Goal: Task Accomplishment & Management: Complete application form

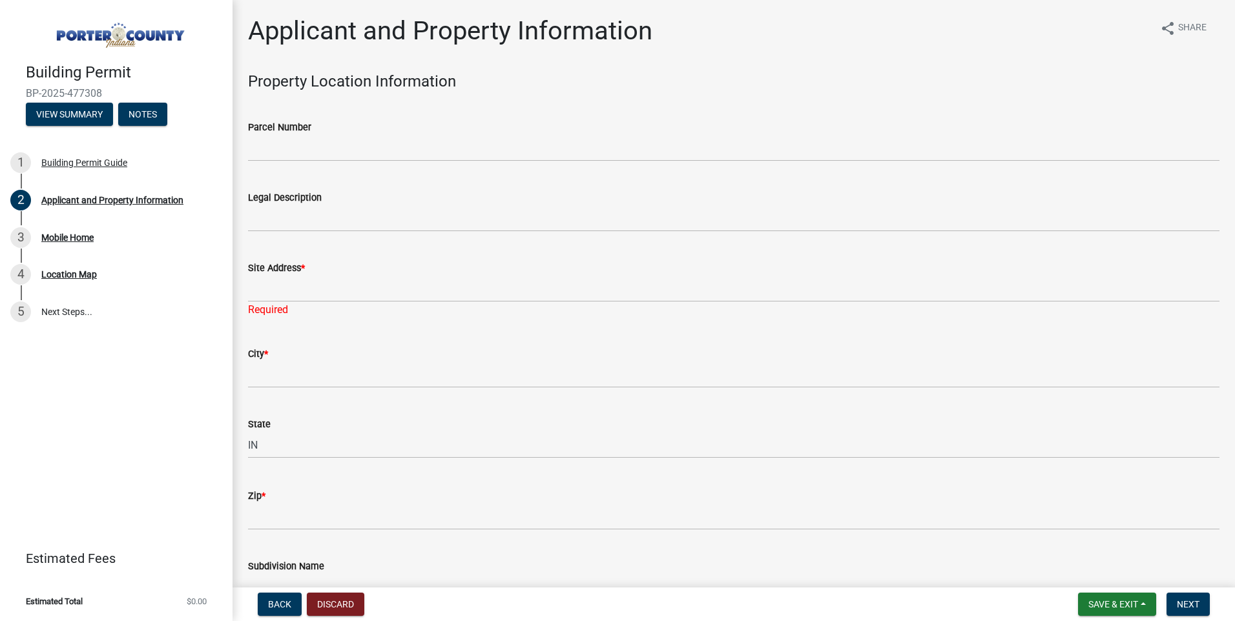
select select "98eaf159-fd62-4154-a418-d40256bb7a33"
select select "eef3385c-360b-448e-91b8-df9bc56b1cce"
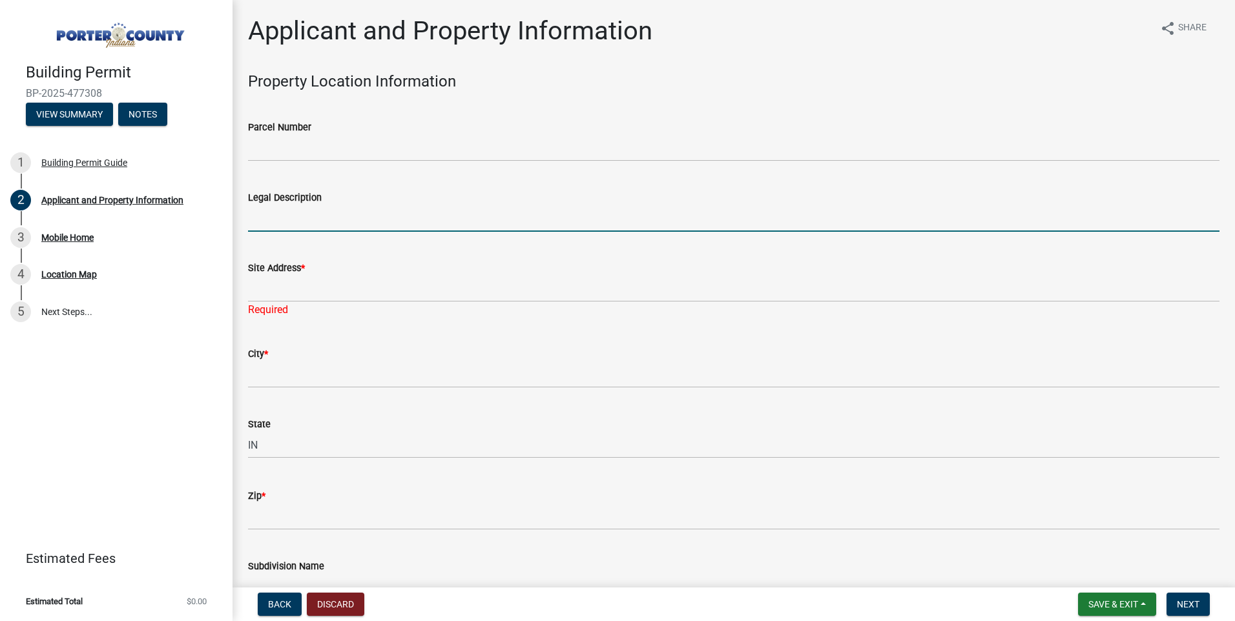
click at [335, 232] on input "Legal Description" at bounding box center [733, 218] width 971 height 26
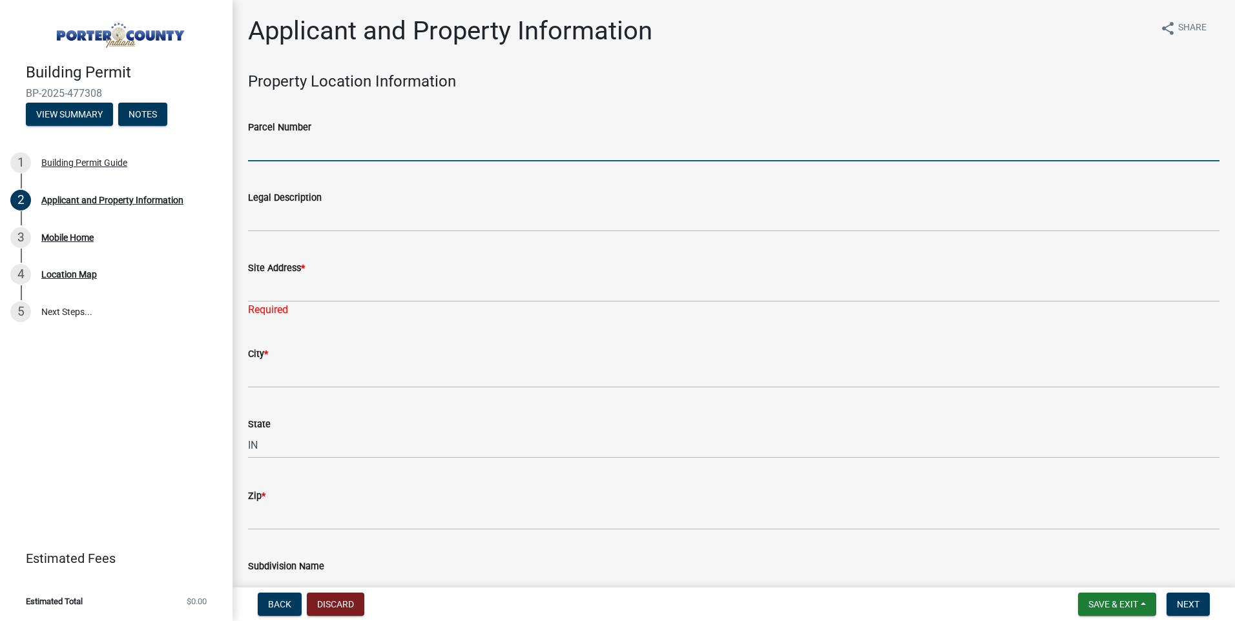
click at [340, 161] on input "Parcel Number" at bounding box center [733, 148] width 971 height 26
type input "64-04-919000009-020"
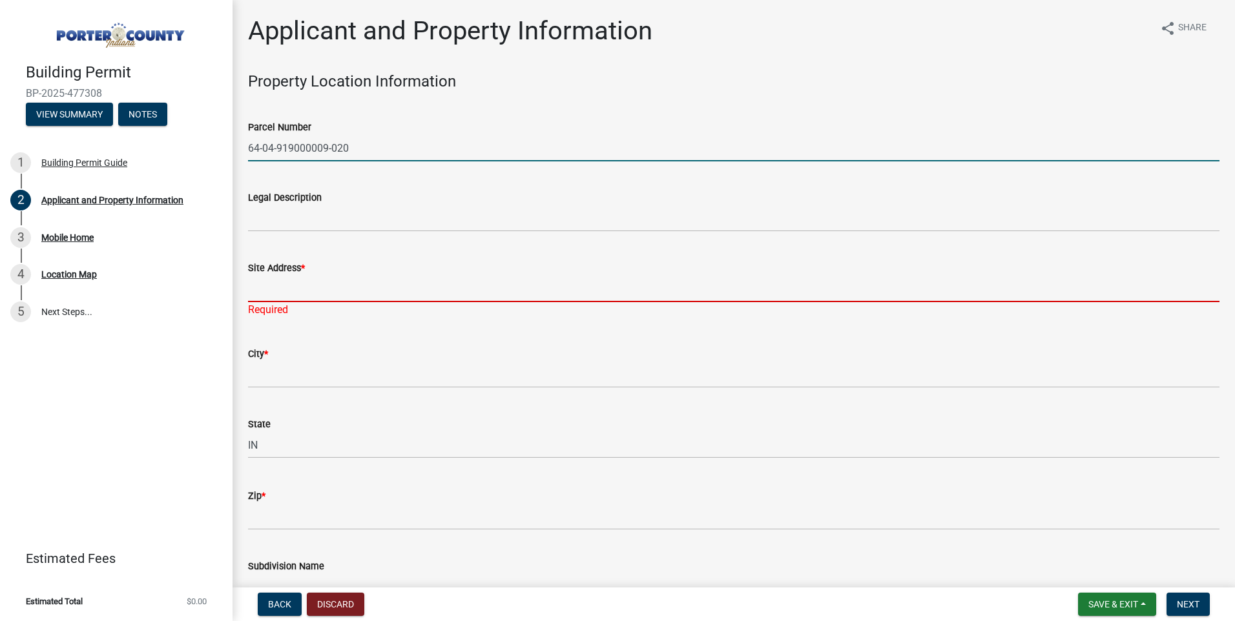
click at [362, 302] on input "Site Address *" at bounding box center [733, 289] width 971 height 26
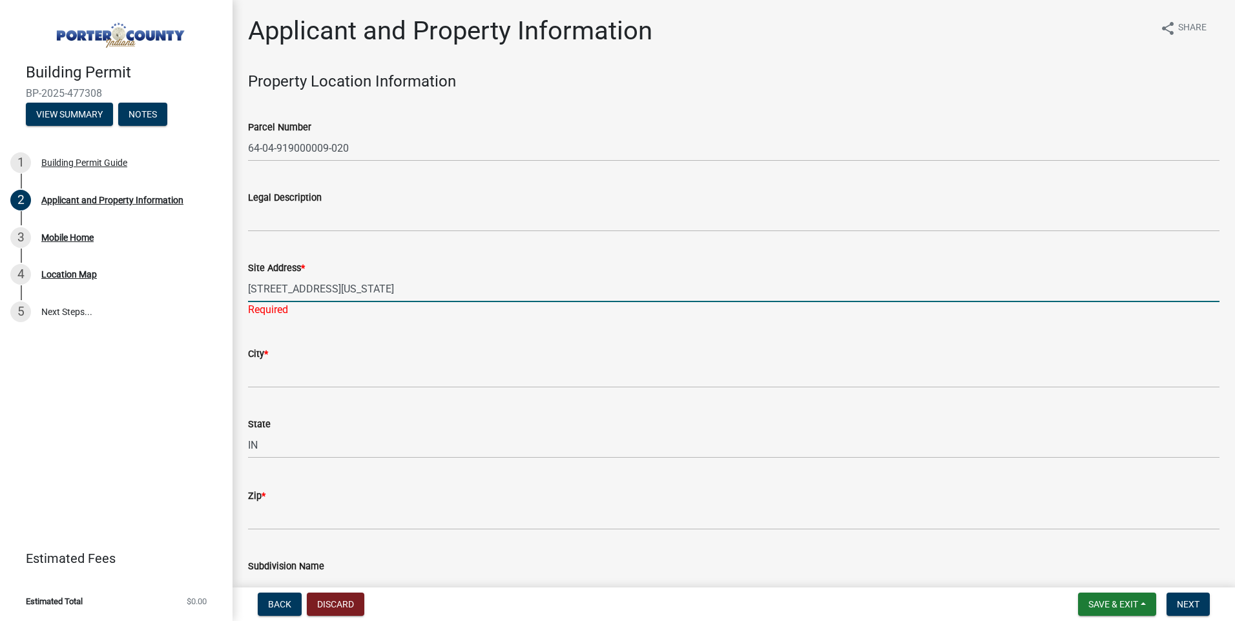
type input "[STREET_ADDRESS][US_STATE]"
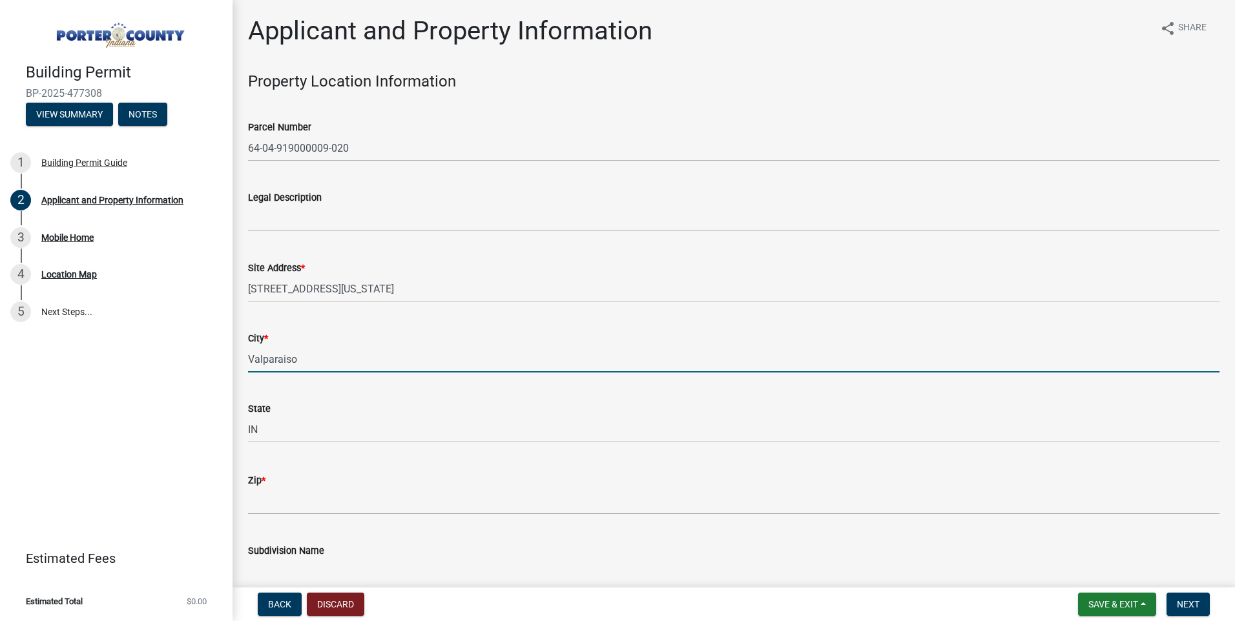
type input "Valparaiso"
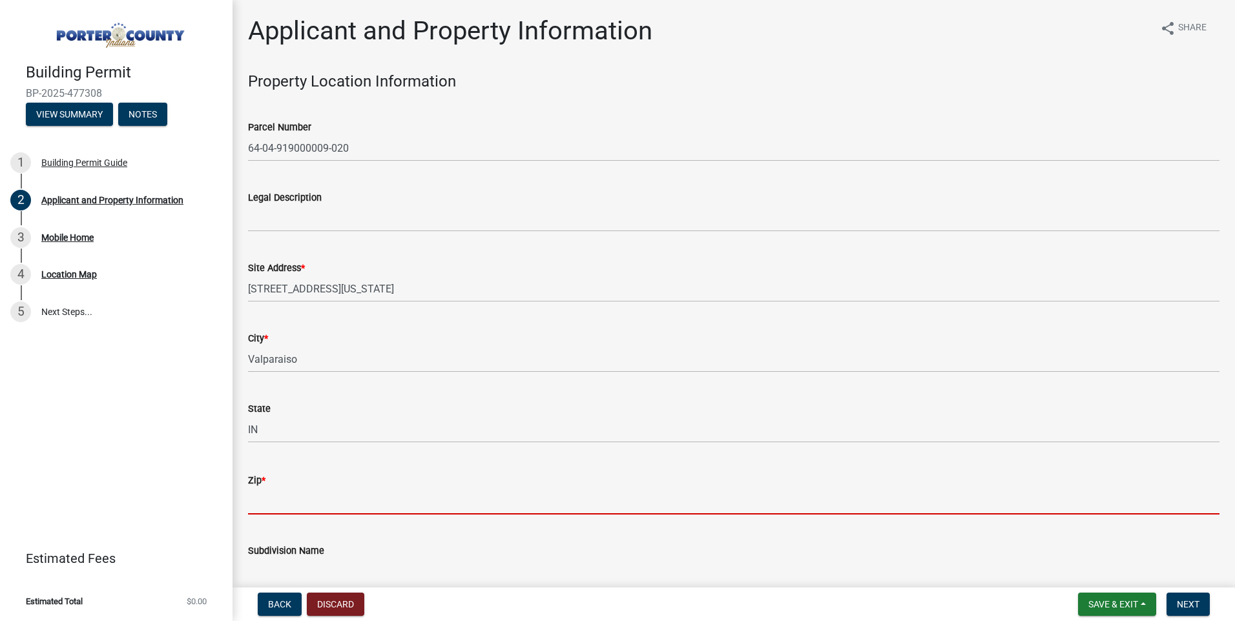
scroll to position [334, 0]
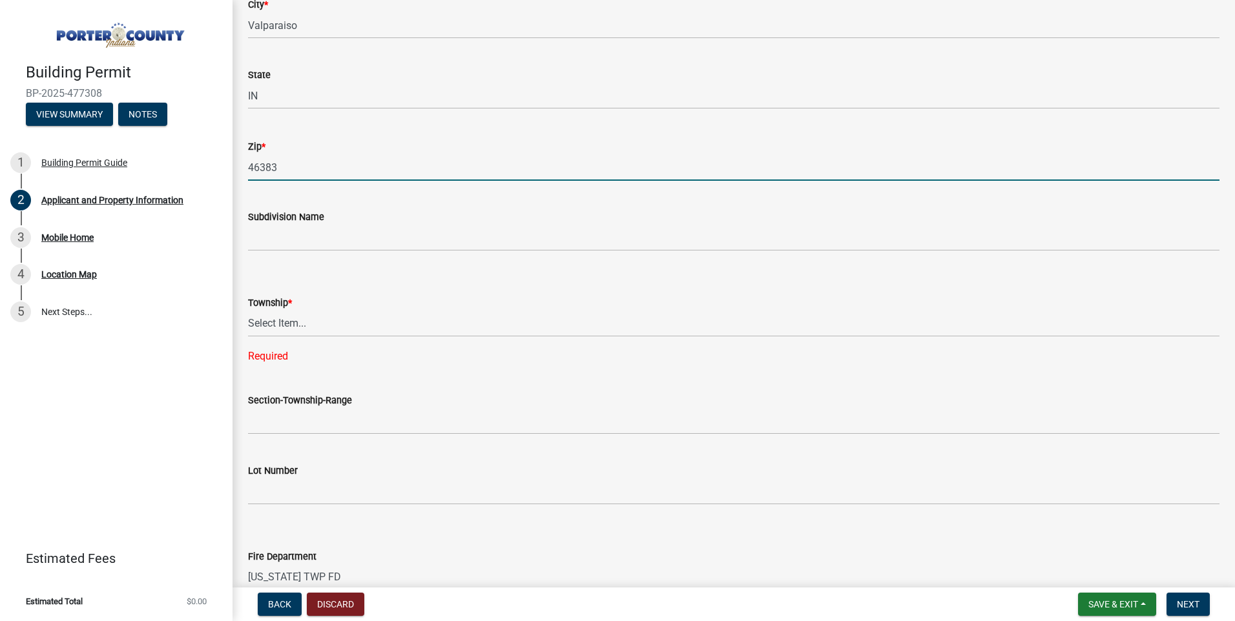
type input "46383"
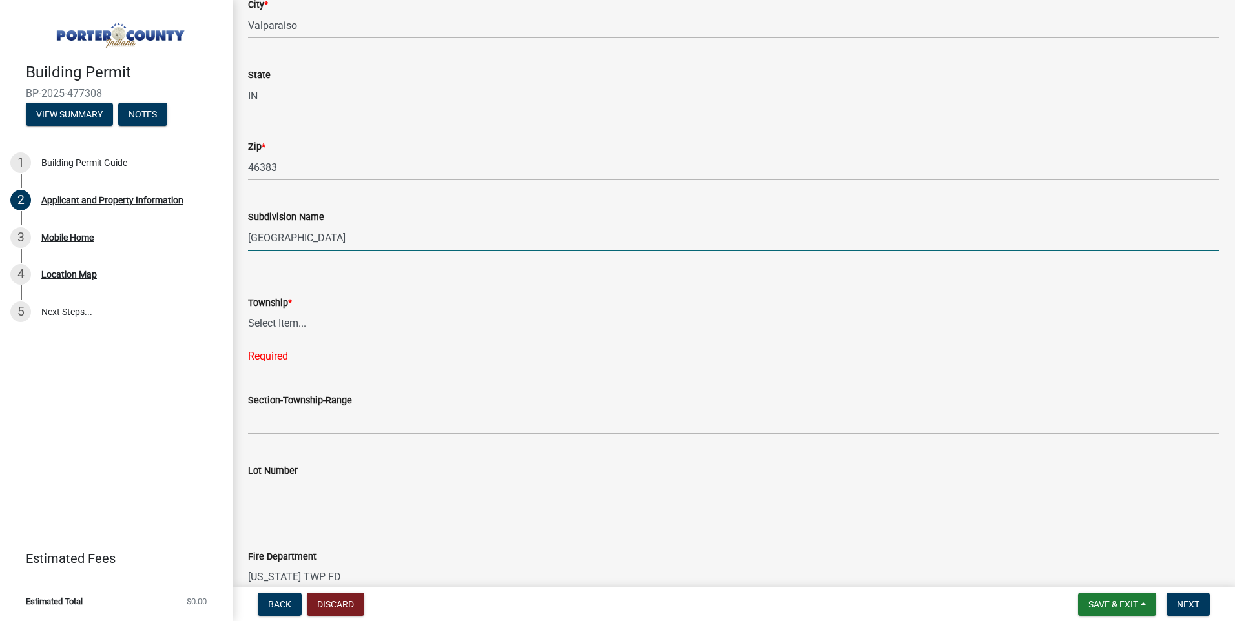
type input "[GEOGRAPHIC_DATA]"
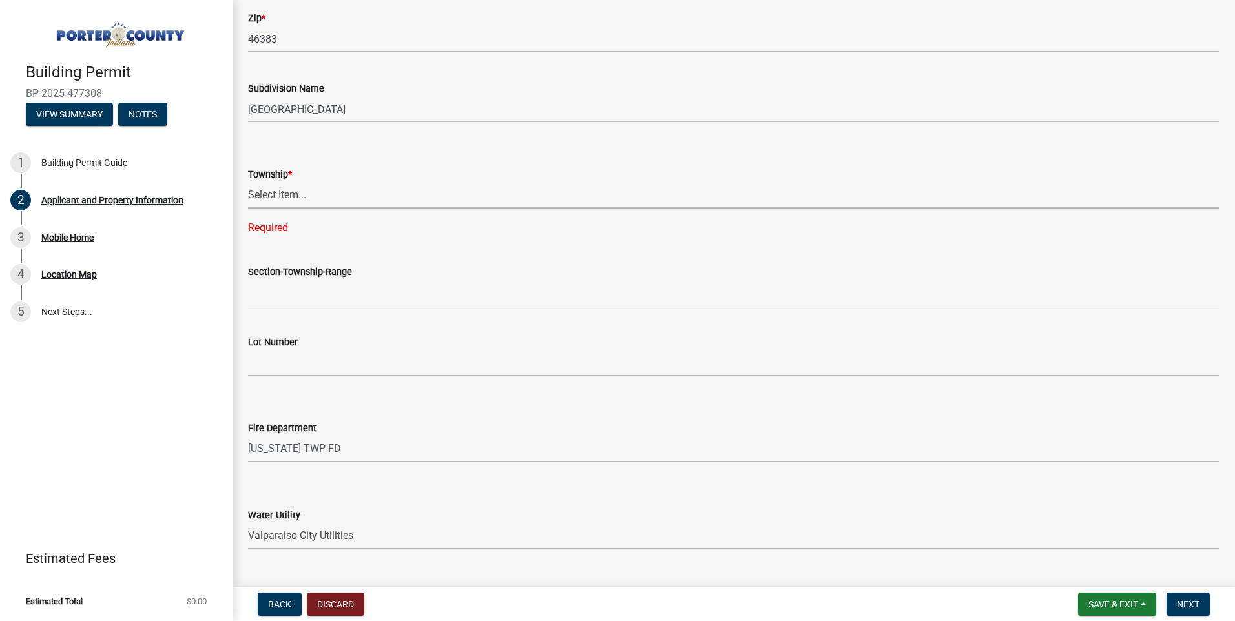
scroll to position [463, 0]
click at [362, 208] on select "Select Item... Boone Center Jackson Liberty Morgan Pine Pleasant Portage Porter…" at bounding box center [733, 194] width 971 height 26
click at [252, 208] on select "Select Item... Boone Center Jackson Liberty Morgan Pine Pleasant Portage Porter…" at bounding box center [733, 194] width 971 height 26
select select "3d0e3105-d46a-462c-9cf4-b32453f427e3"
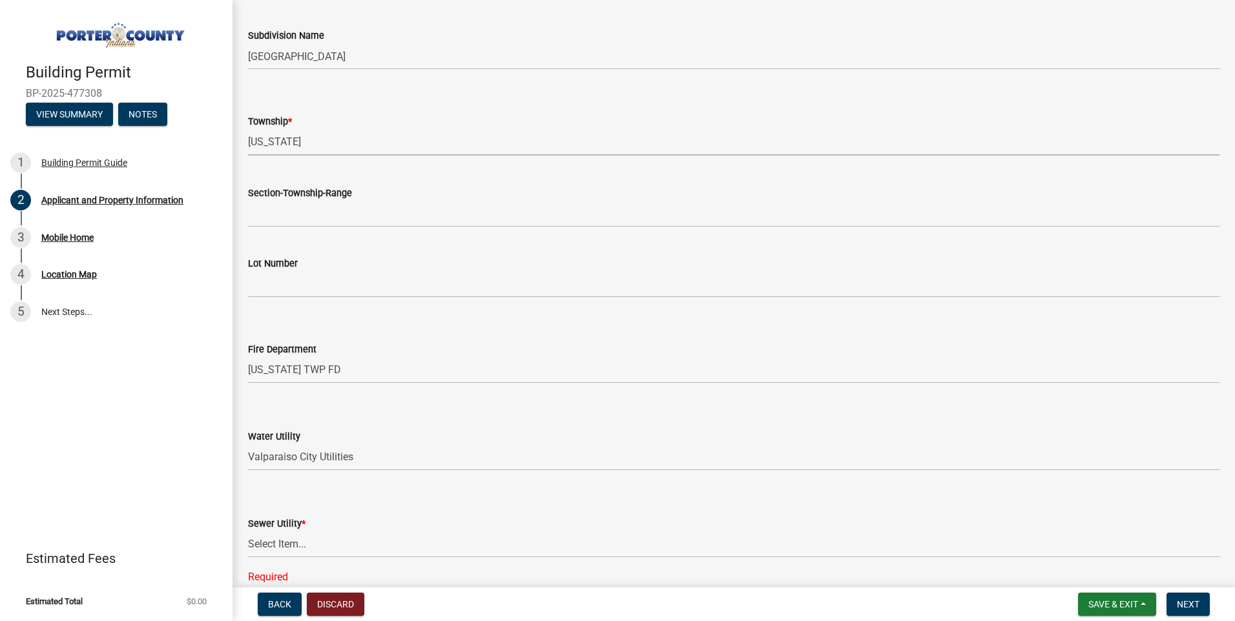
scroll to position [592, 0]
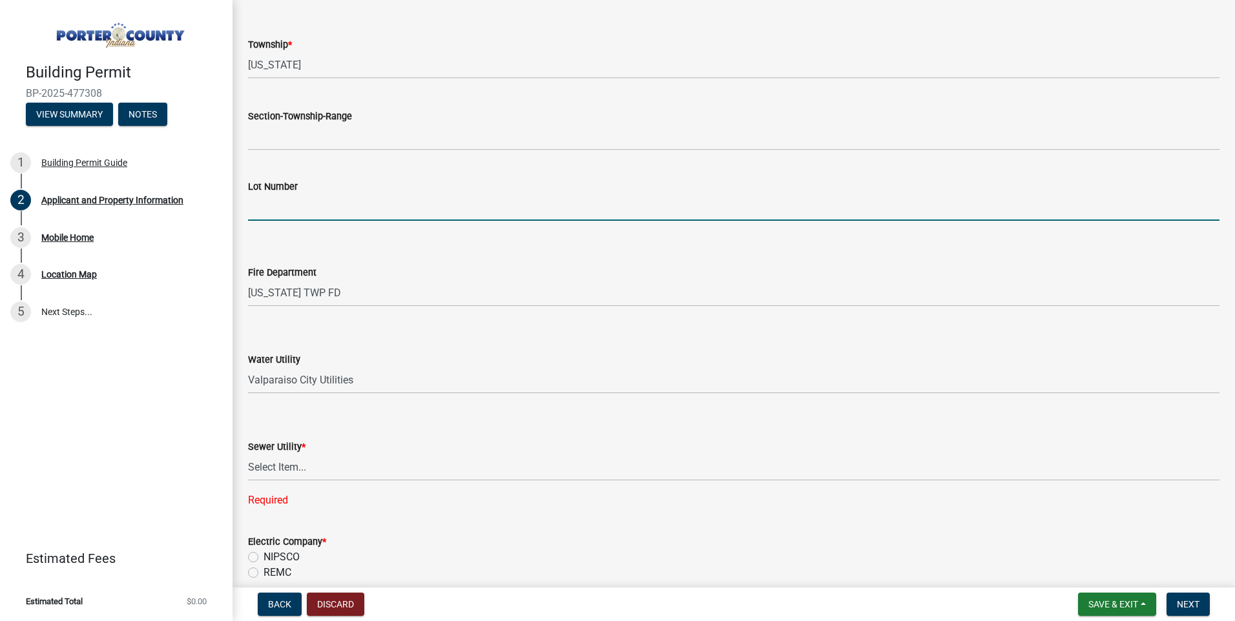
click at [326, 221] on input "Lot Number" at bounding box center [733, 207] width 971 height 26
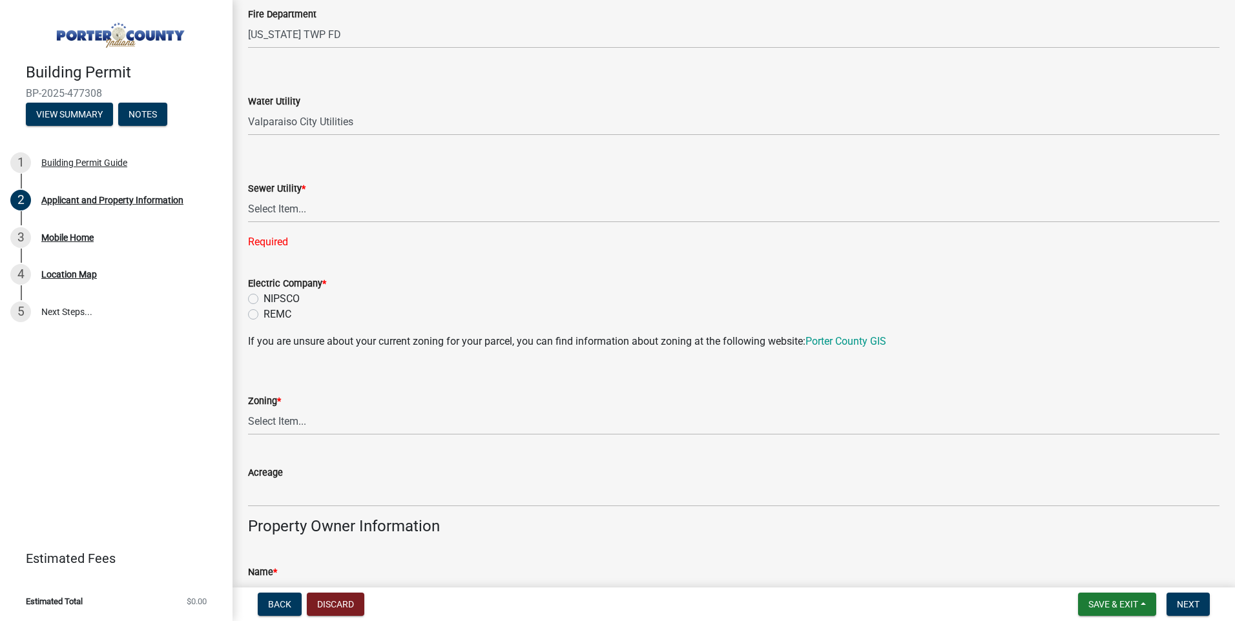
scroll to position [980, 0]
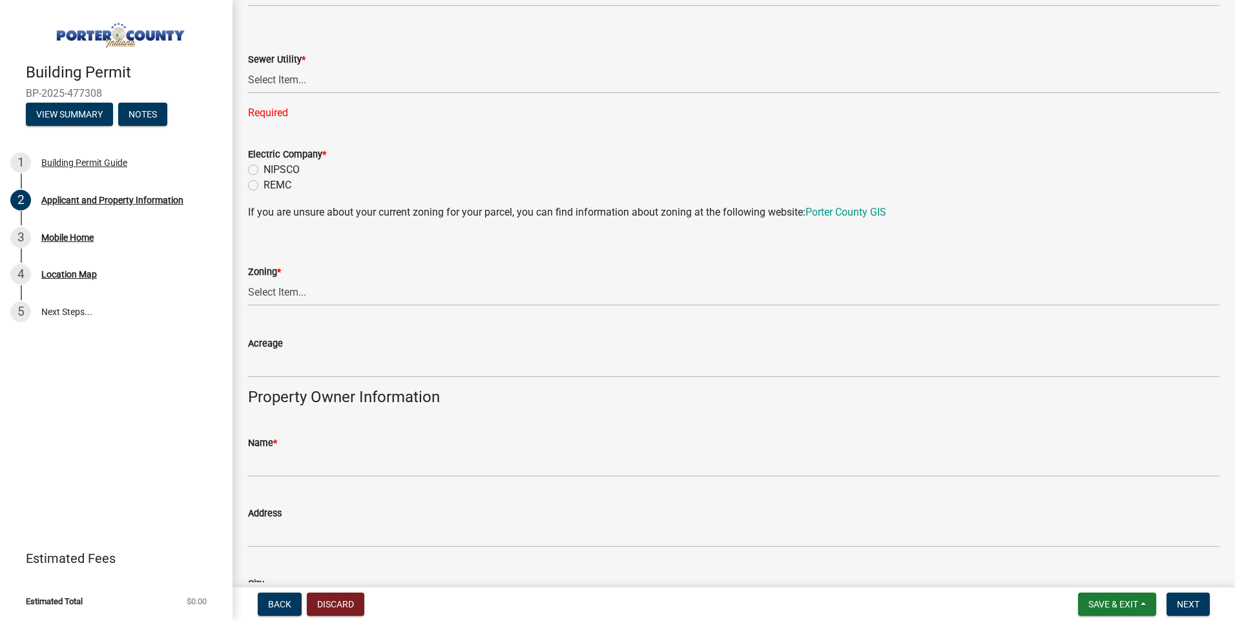
type input "202"
click at [302, 94] on select "Select Item... Aqua Indiana Inc Damon Run Falling Waters Lake Eliza - LEACD Nat…" at bounding box center [733, 80] width 971 height 26
click at [252, 94] on select "Select Item... Aqua Indiana Inc Damon Run Falling Waters Lake Eliza - LEACD Nat…" at bounding box center [733, 80] width 971 height 26
select select "c796f995-08fe-487b-a20e-70ab553361d3"
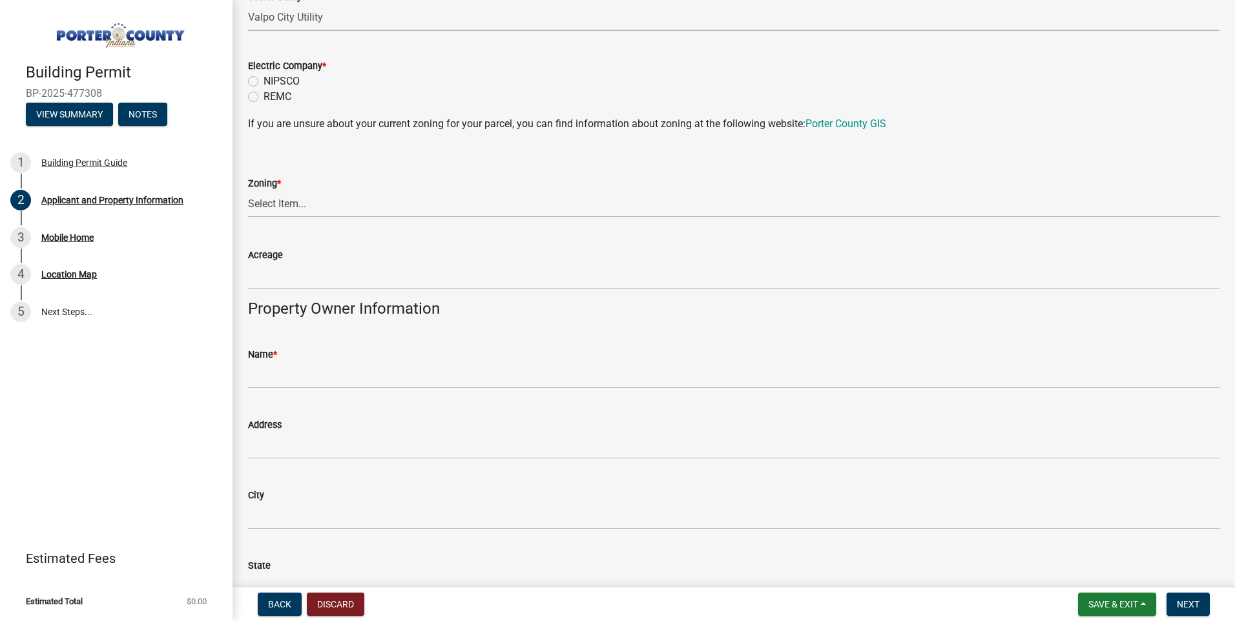
scroll to position [1173, 0]
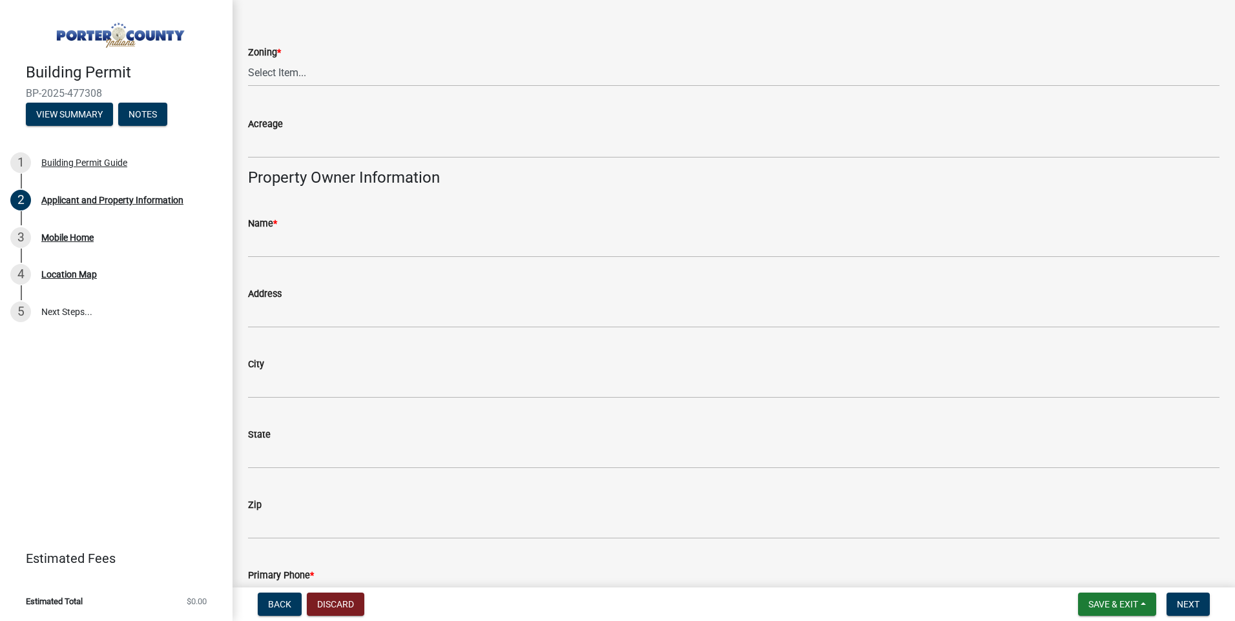
radio input "true"
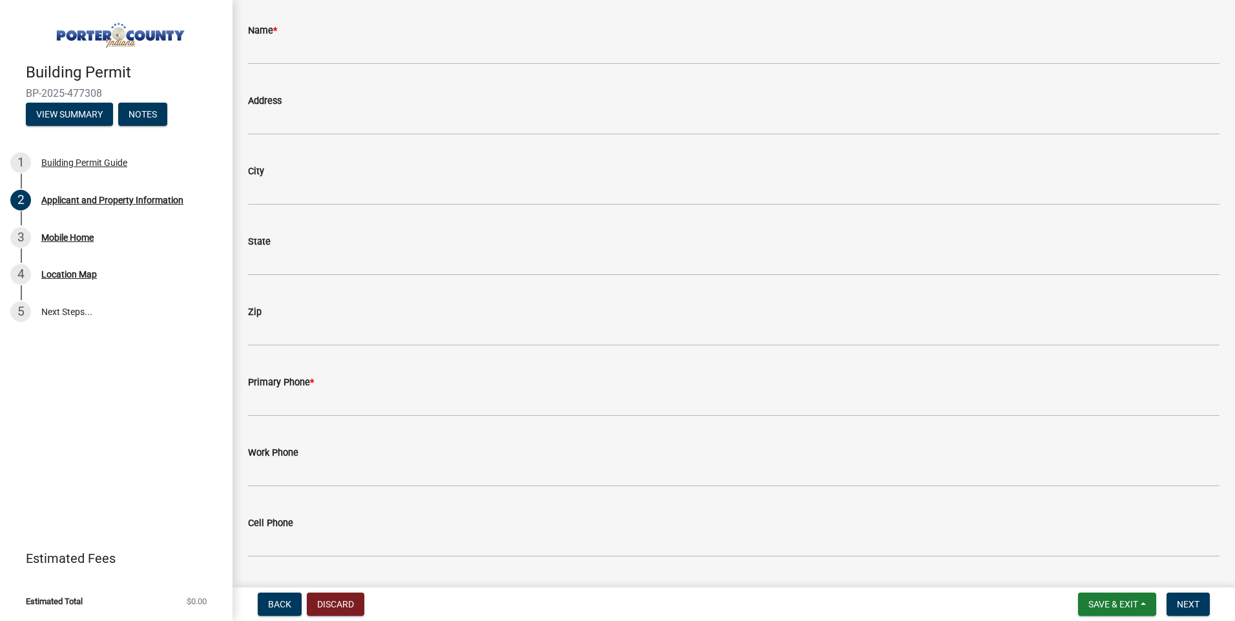
scroll to position [1367, 0]
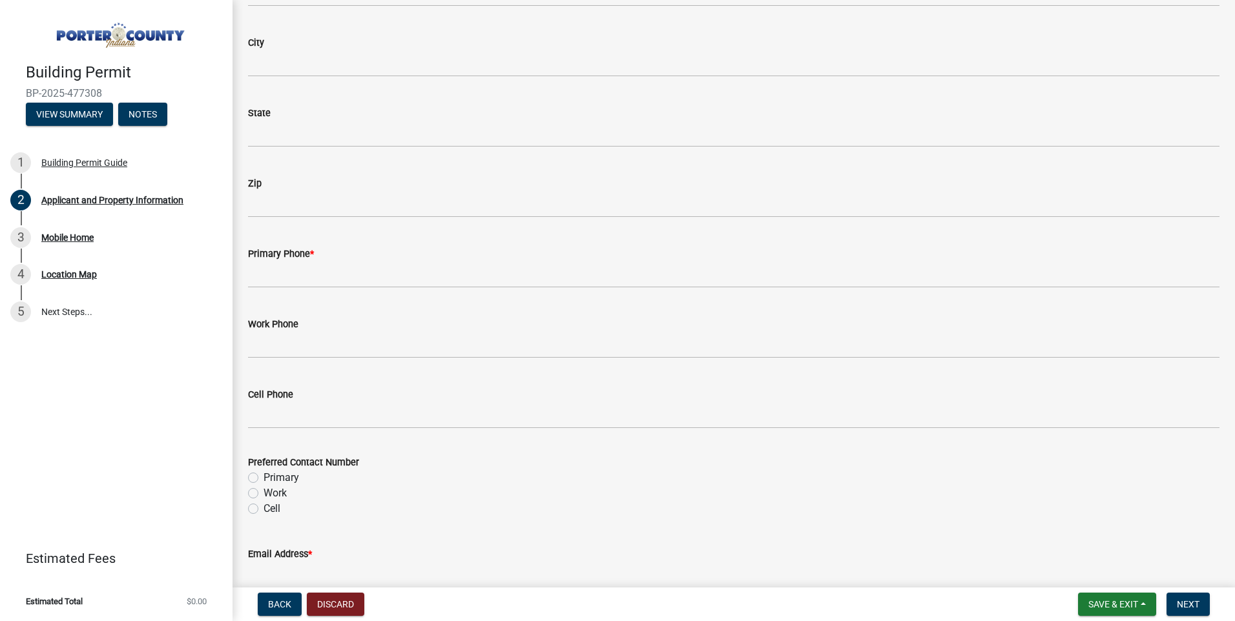
scroll to position [1496, 0]
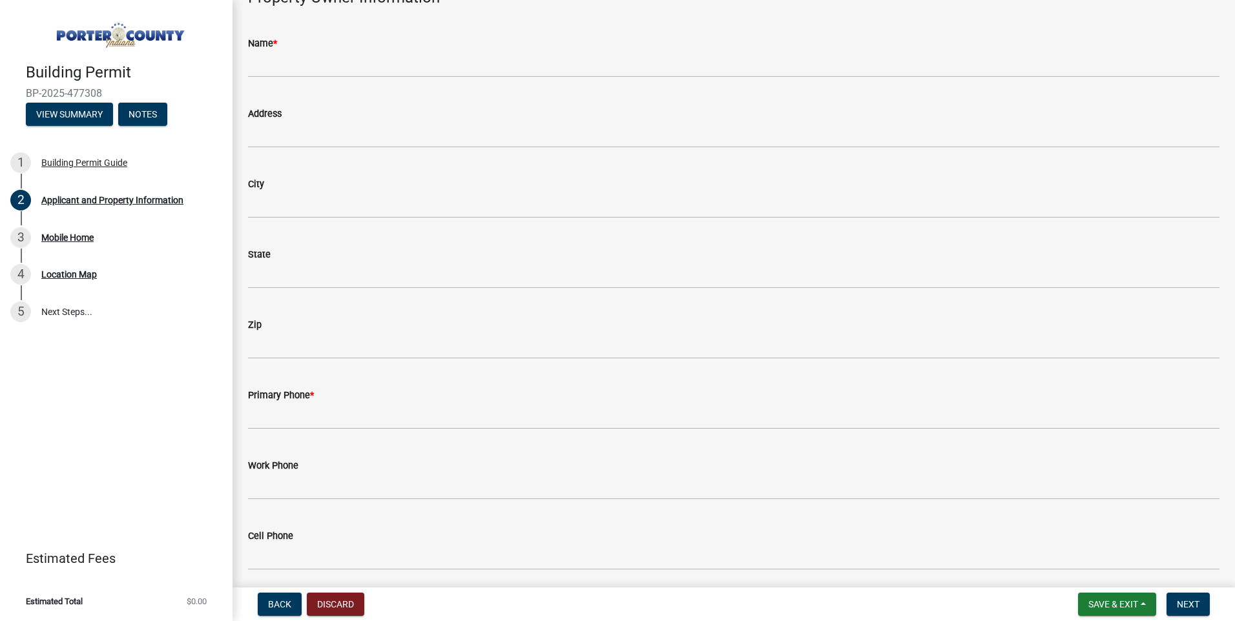
scroll to position [1367, 0]
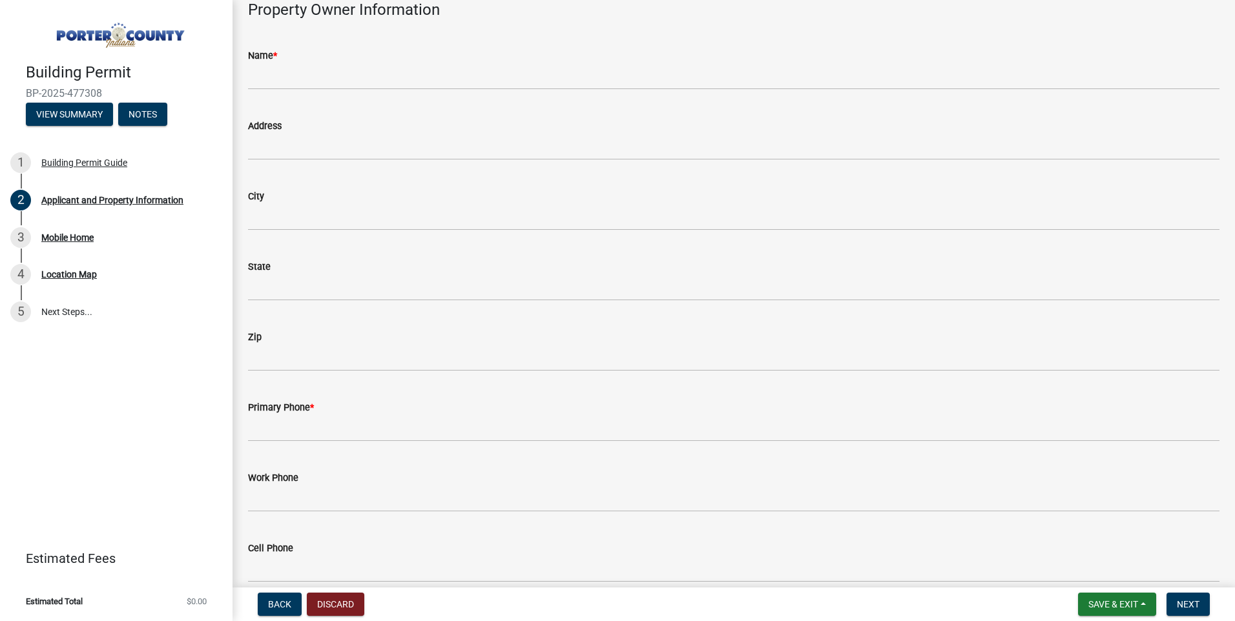
drag, startPoint x: 331, startPoint y: 122, endPoint x: 437, endPoint y: 22, distance: 145.7
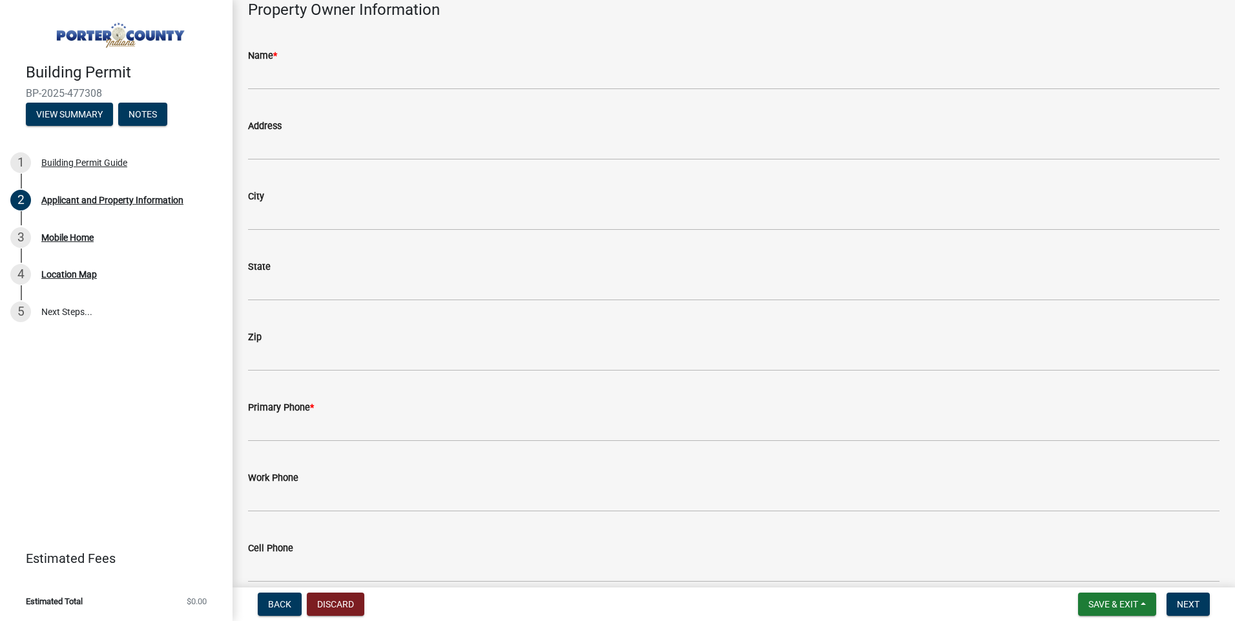
select select "18ba4a0f-4256-479c-a70a-5d2e95ae2216"
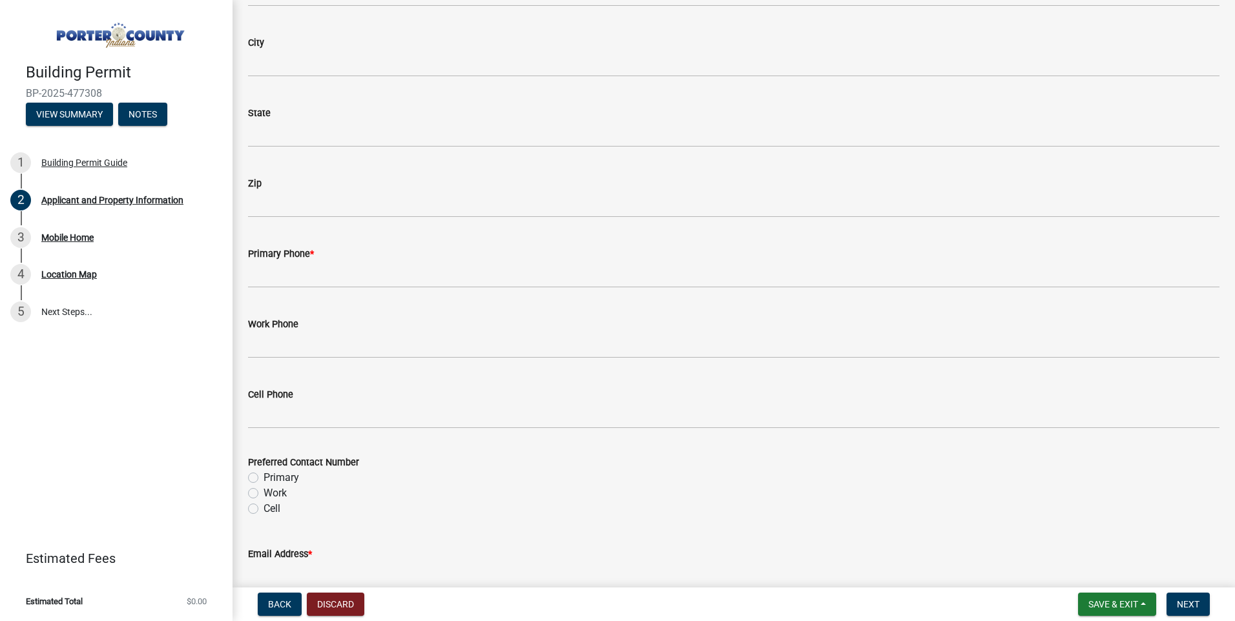
scroll to position [1496, 0]
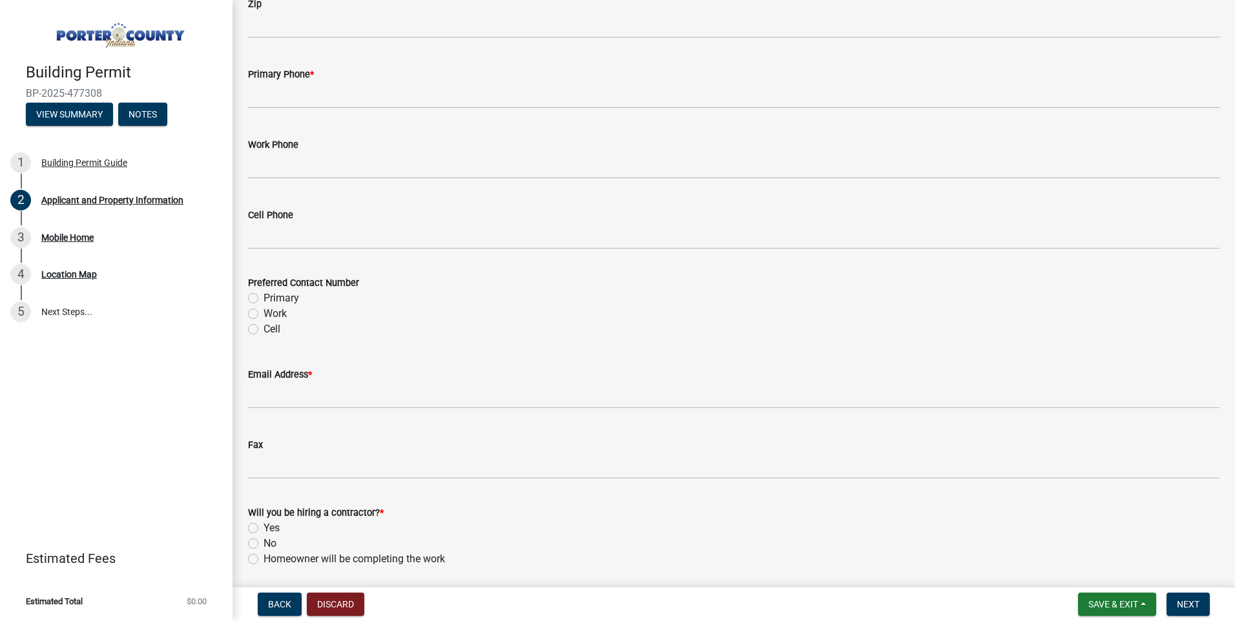
scroll to position [1625, 0]
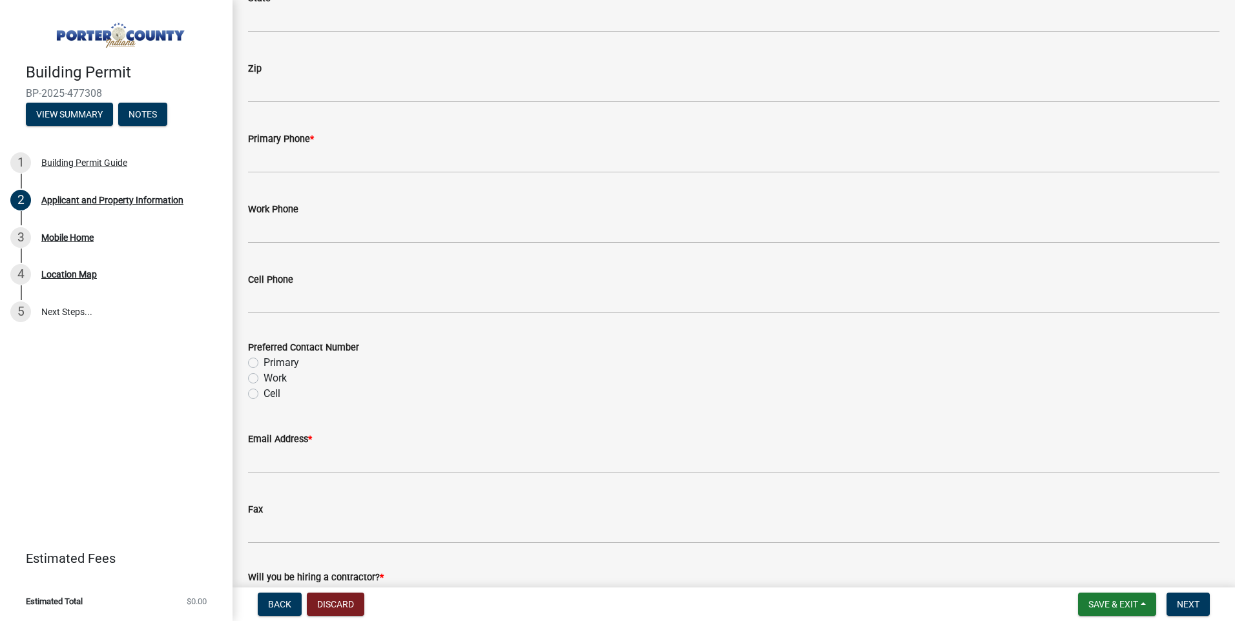
type input "Williamsburg Manor MHC LLC"
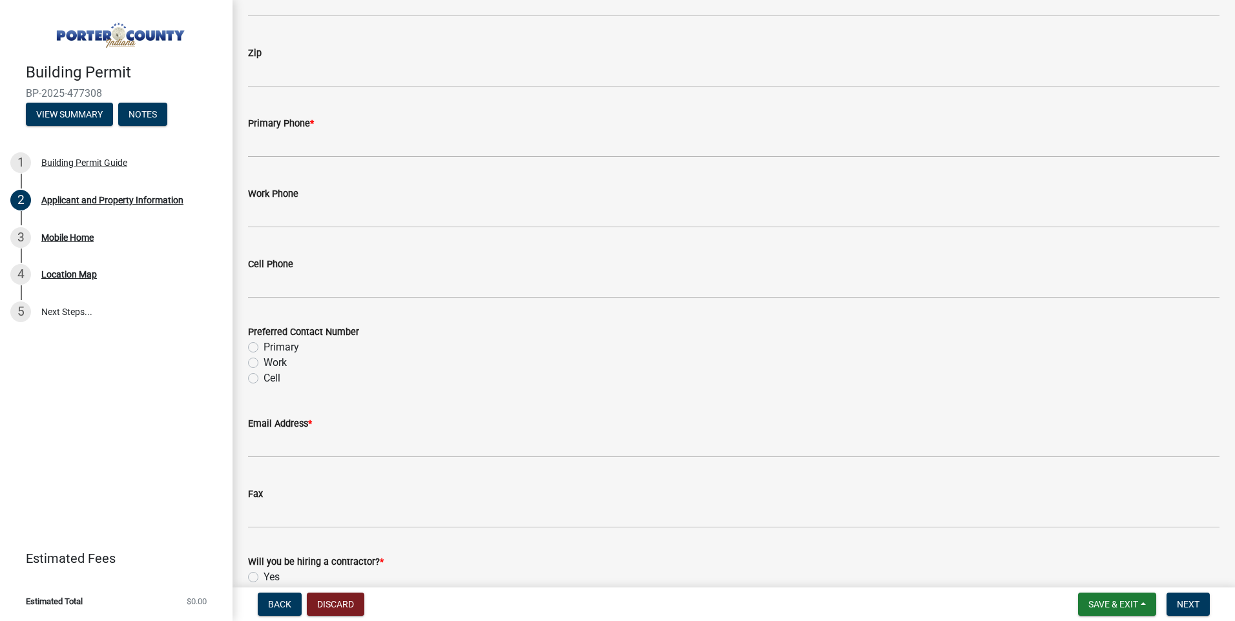
type input "[STREET_ADDRESS][PERSON_NAME]"
type input "Westmont"
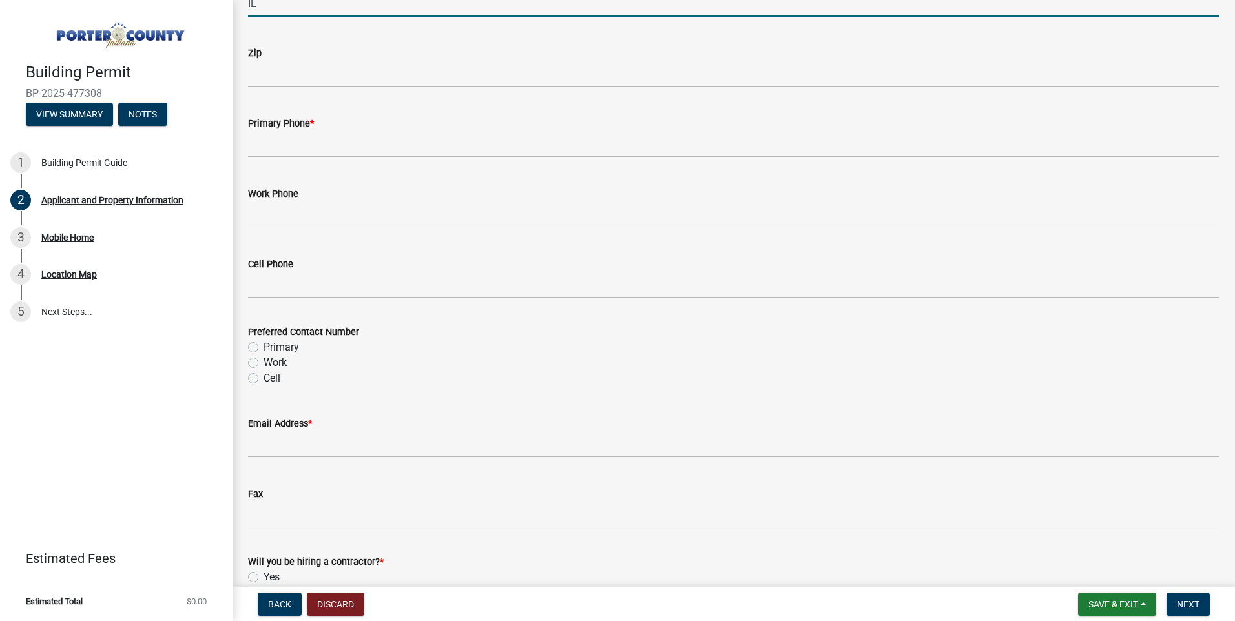
type input "IL"
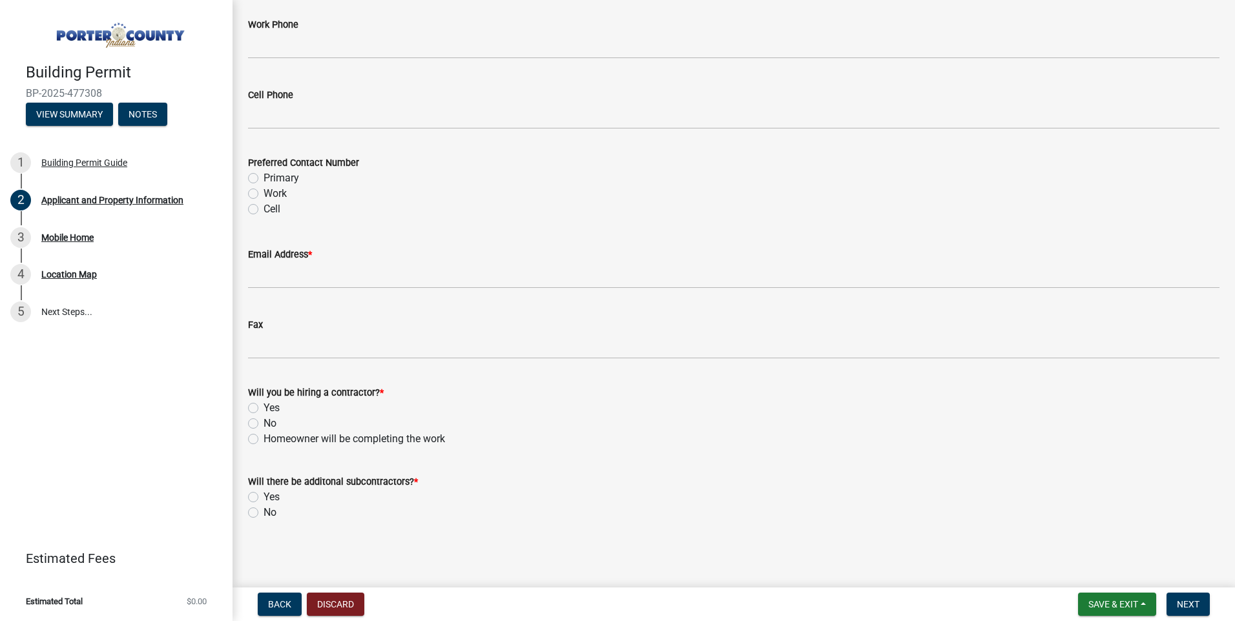
scroll to position [1948, 0]
type input "60559"
type input "[PHONE_NUMBER]"
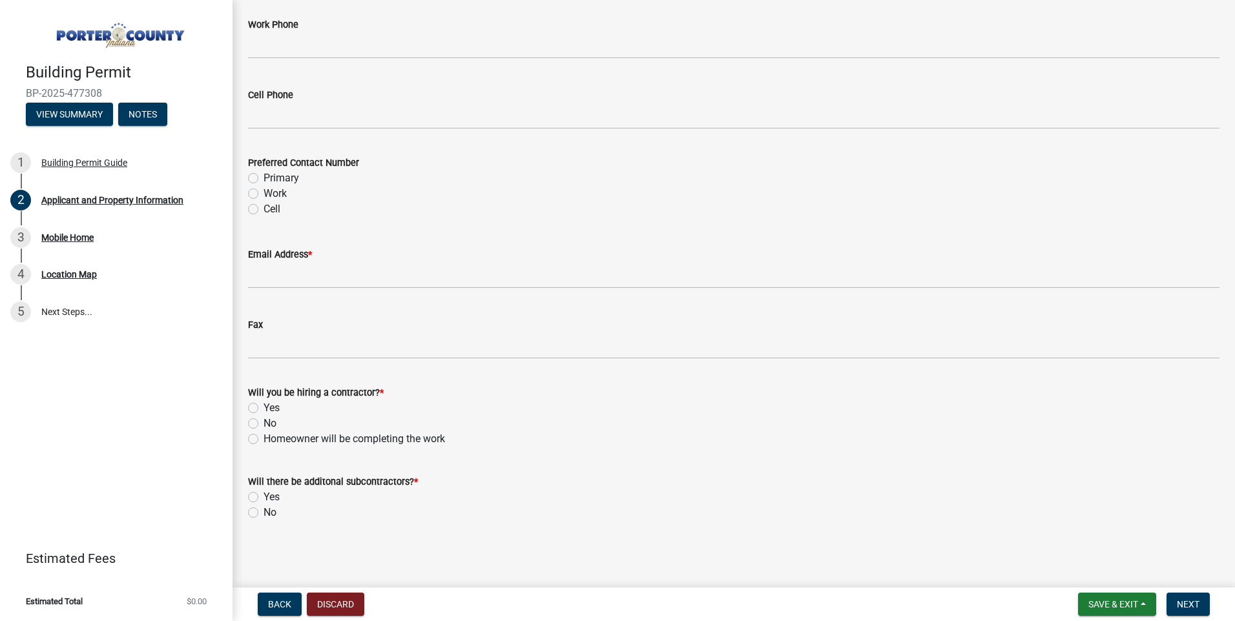
click at [263, 201] on label "Work" at bounding box center [274, 193] width 23 height 15
click at [263, 194] on input "Work" at bounding box center [267, 190] width 8 height 8
radio input "true"
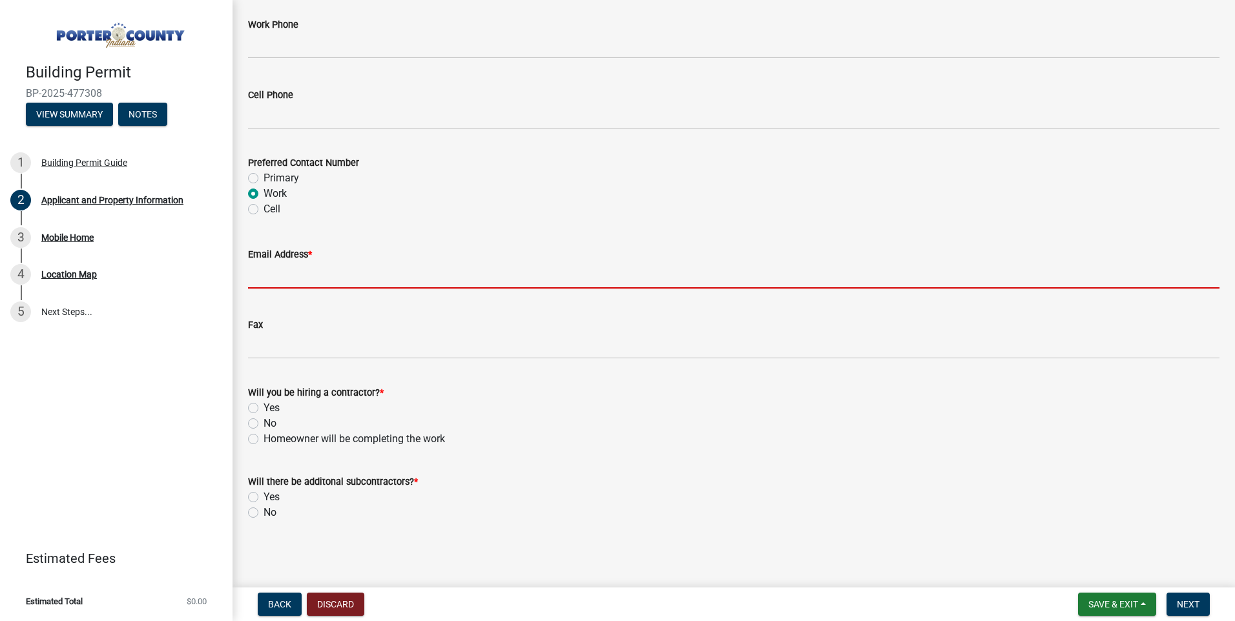
click at [341, 262] on input "Email Address *" at bounding box center [733, 275] width 971 height 26
type input "[EMAIL_ADDRESS][DOMAIN_NAME]"
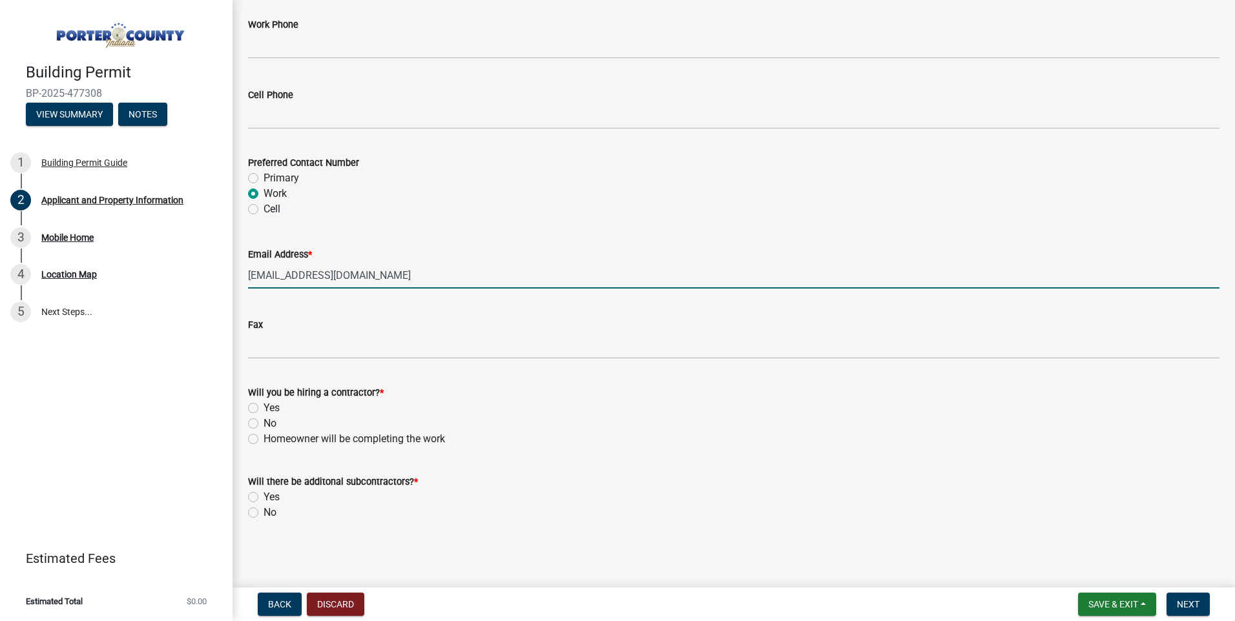
scroll to position [2370, 0]
click at [263, 400] on label "Yes" at bounding box center [271, 407] width 16 height 15
click at [263, 400] on input "Yes" at bounding box center [267, 404] width 8 height 8
radio input "true"
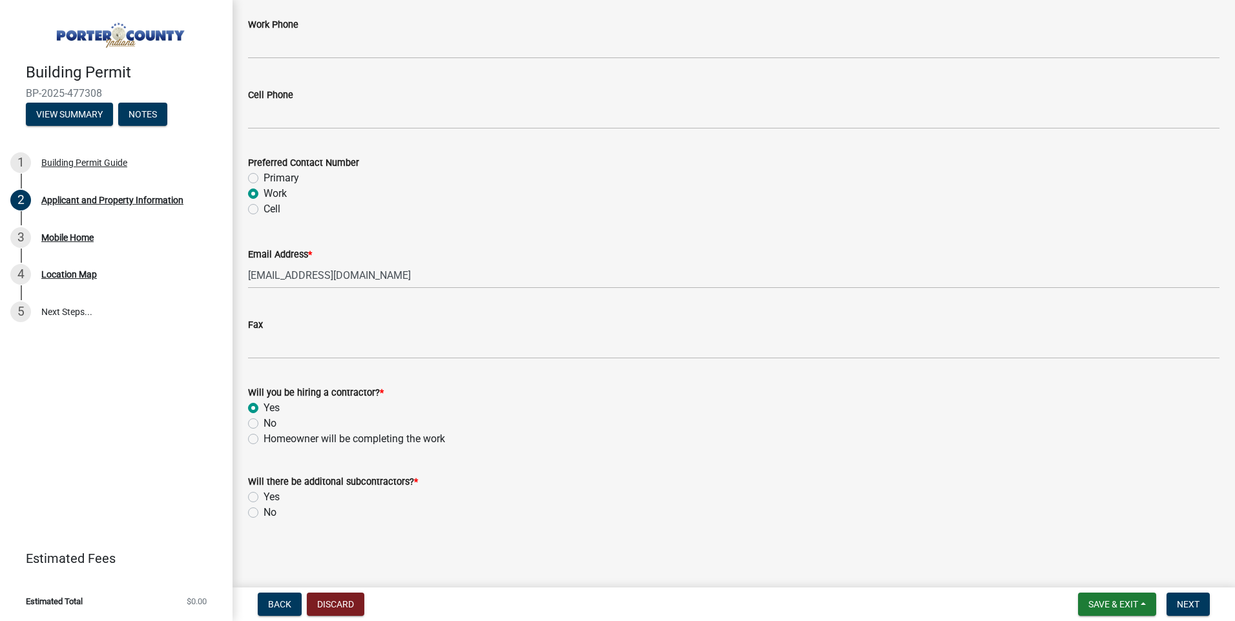
click at [263, 506] on label "No" at bounding box center [269, 512] width 13 height 15
click at [263, 506] on input "No" at bounding box center [267, 509] width 8 height 8
radio input "true"
click at [1191, 605] on span "Next" at bounding box center [1187, 604] width 23 height 10
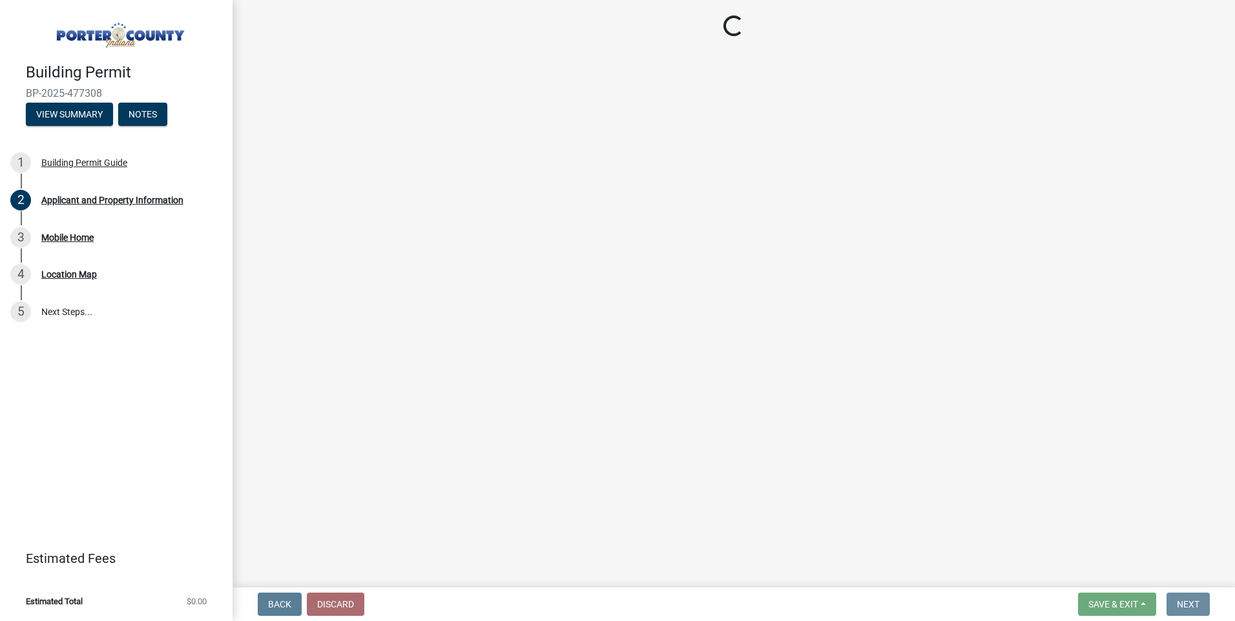
scroll to position [0, 0]
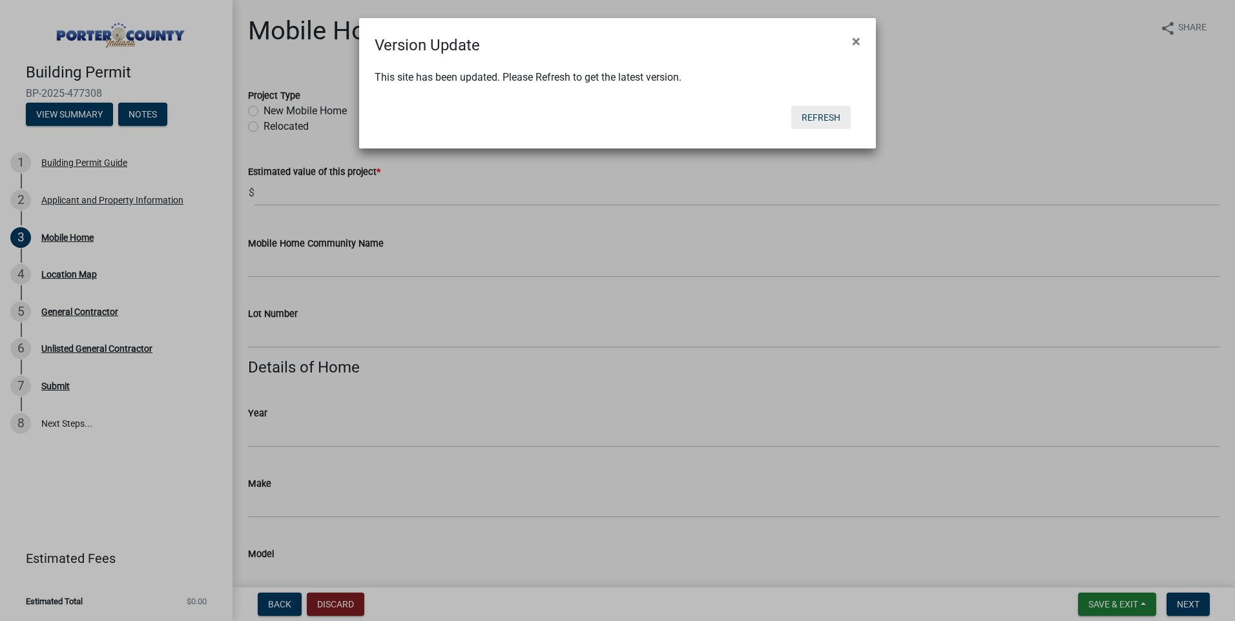
click at [819, 129] on button "Refresh" at bounding box center [820, 117] width 59 height 23
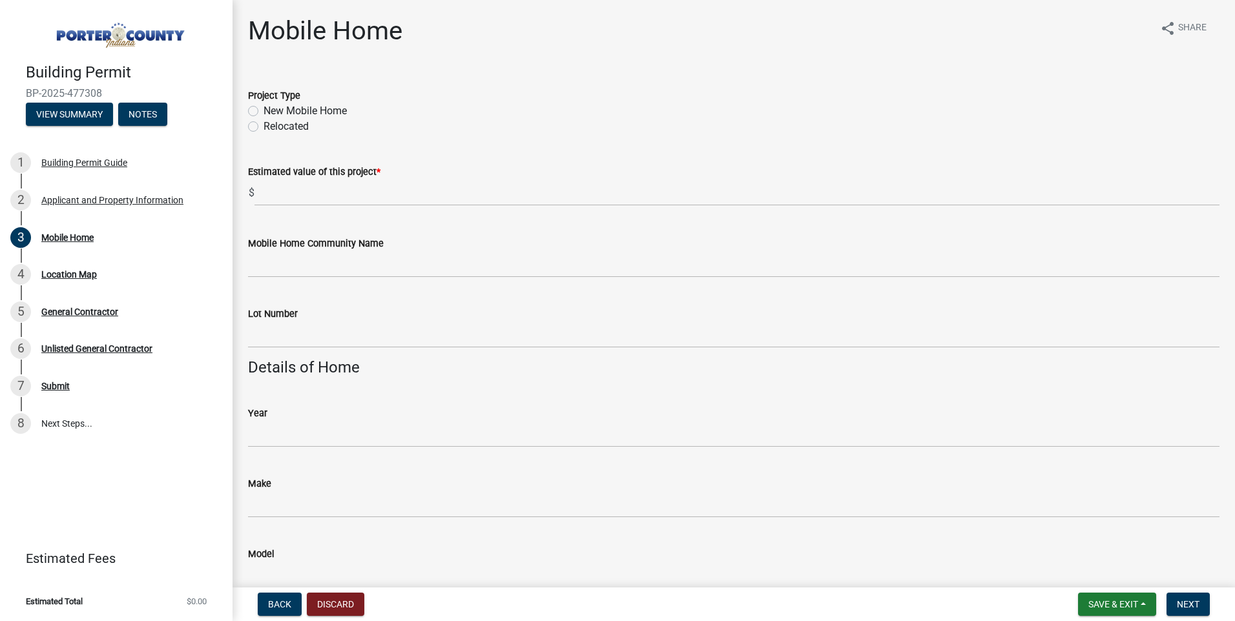
click at [263, 119] on label "New Mobile Home" at bounding box center [304, 110] width 83 height 15
click at [263, 112] on input "New Mobile Home" at bounding box center [267, 107] width 8 height 8
radio input "true"
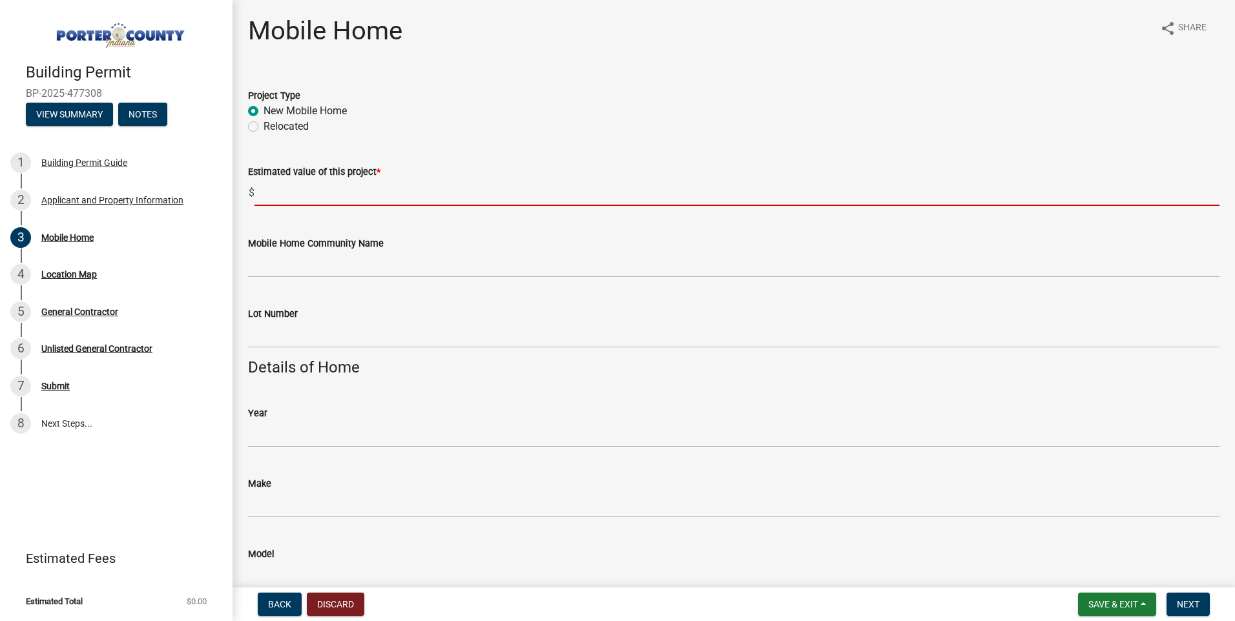
click at [370, 206] on input "text" at bounding box center [736, 193] width 965 height 26
click at [499, 206] on input "text" at bounding box center [736, 193] width 965 height 26
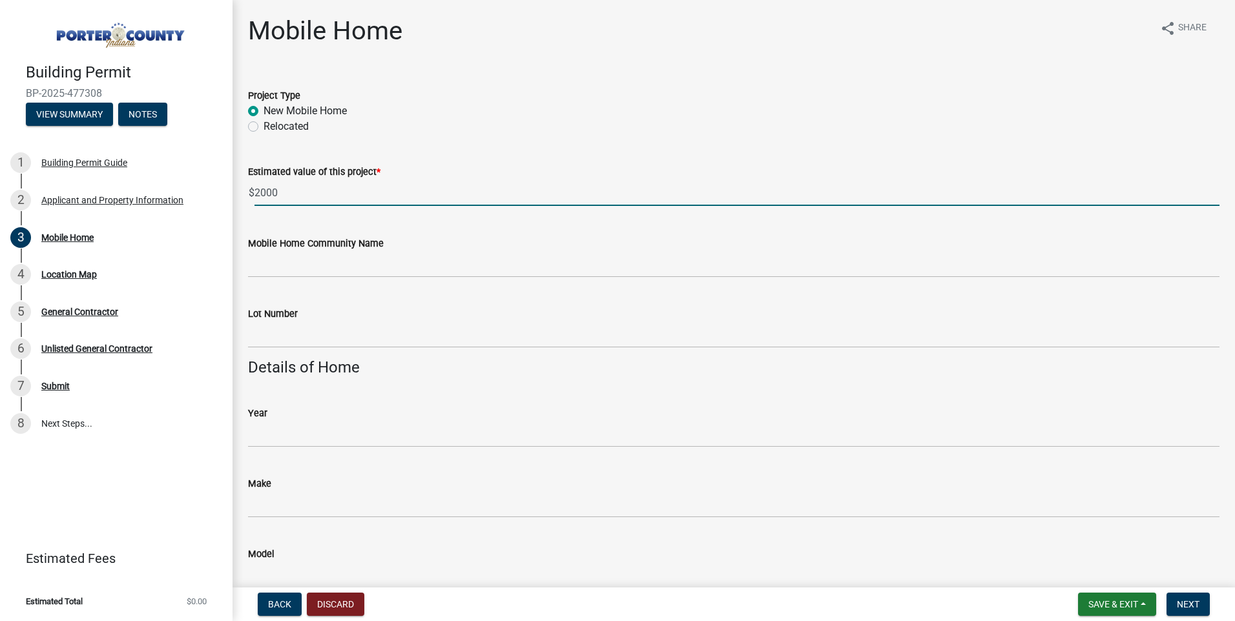
type input "2000"
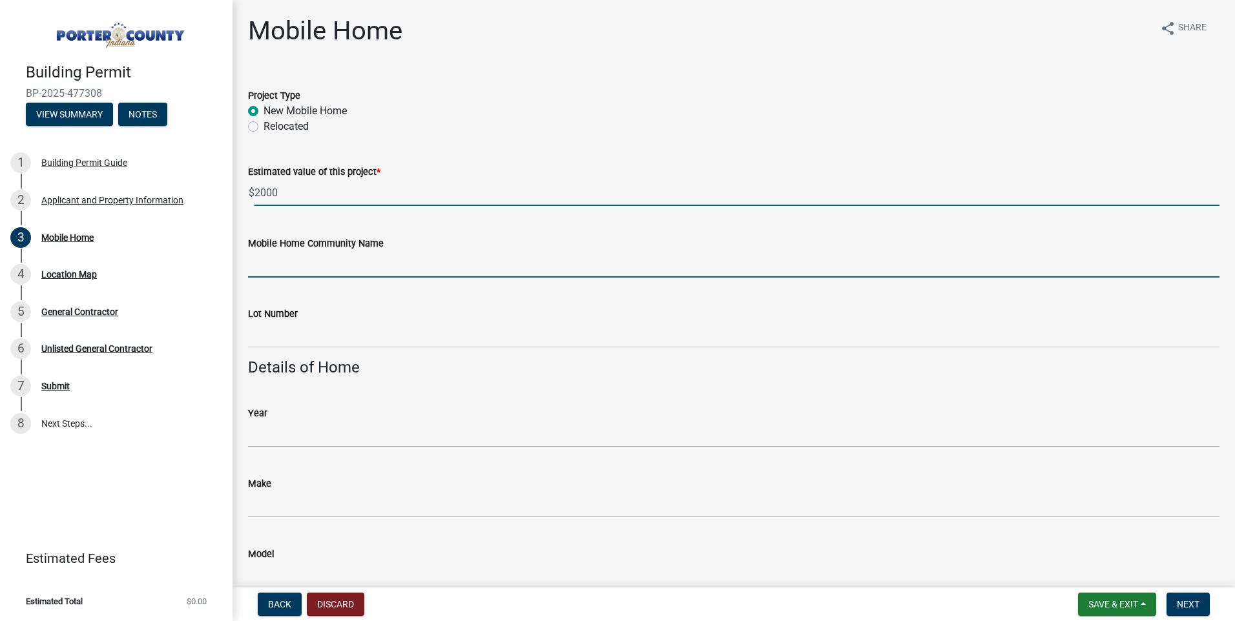
click at [537, 278] on input "Mobile Home Community Name" at bounding box center [733, 264] width 971 height 26
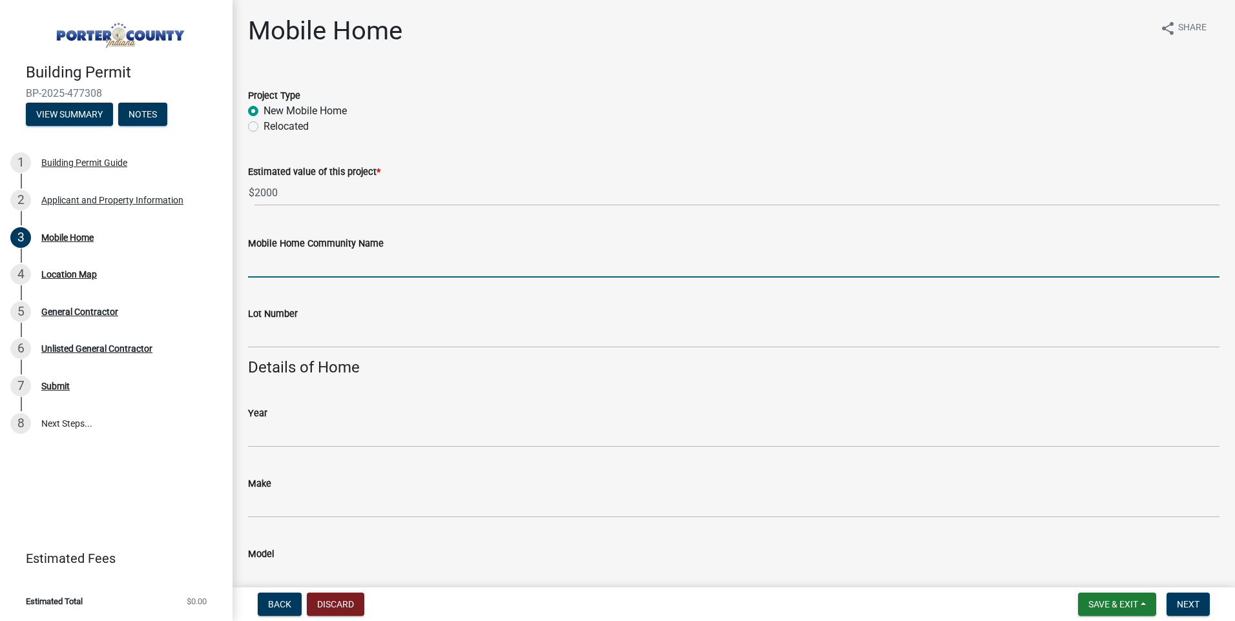
type input "Williamsburg Manor MHC LLC"
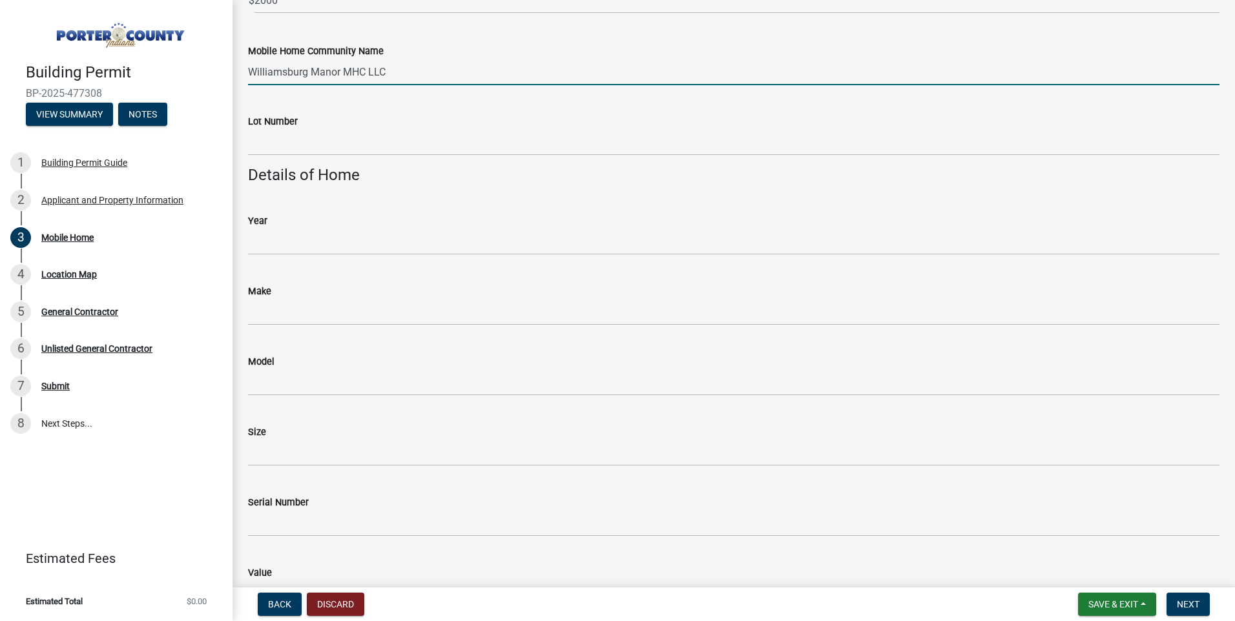
scroll to position [194, 0]
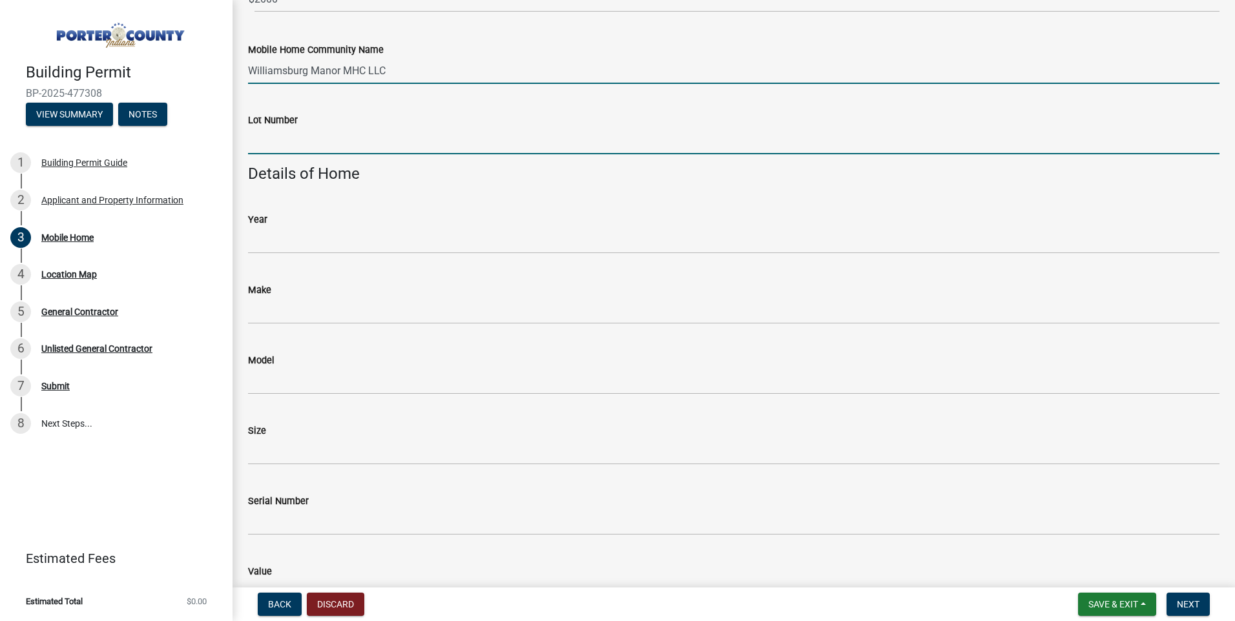
click at [322, 154] on input "Lot Number" at bounding box center [733, 141] width 971 height 26
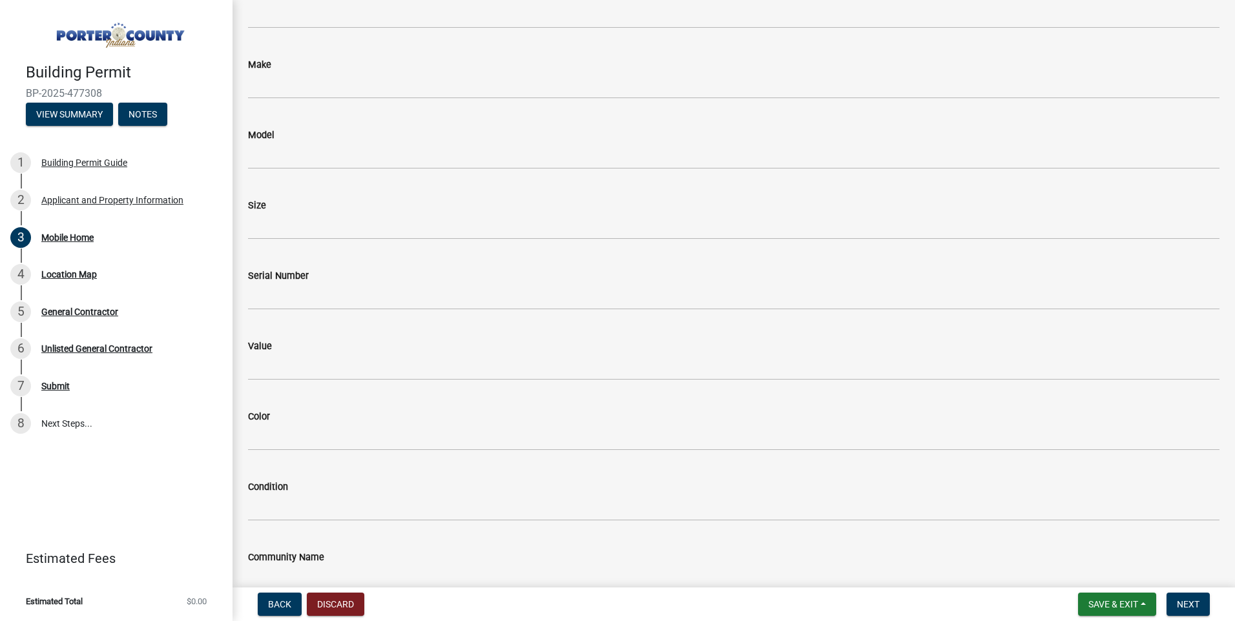
scroll to position [345, 0]
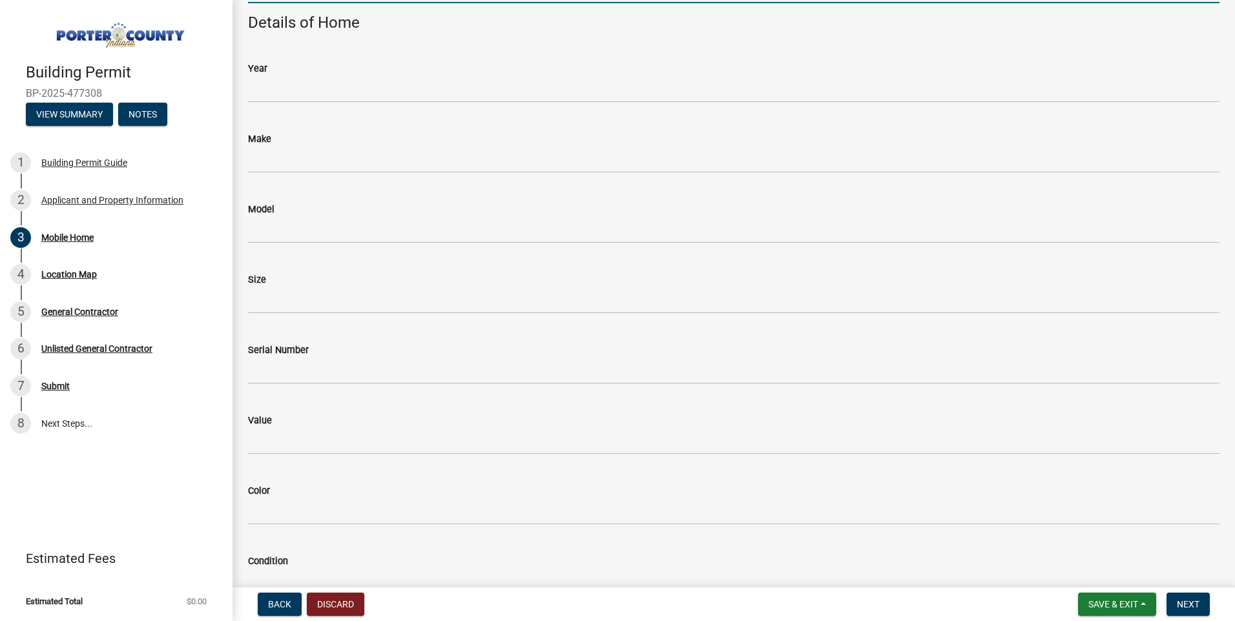
type input "202"
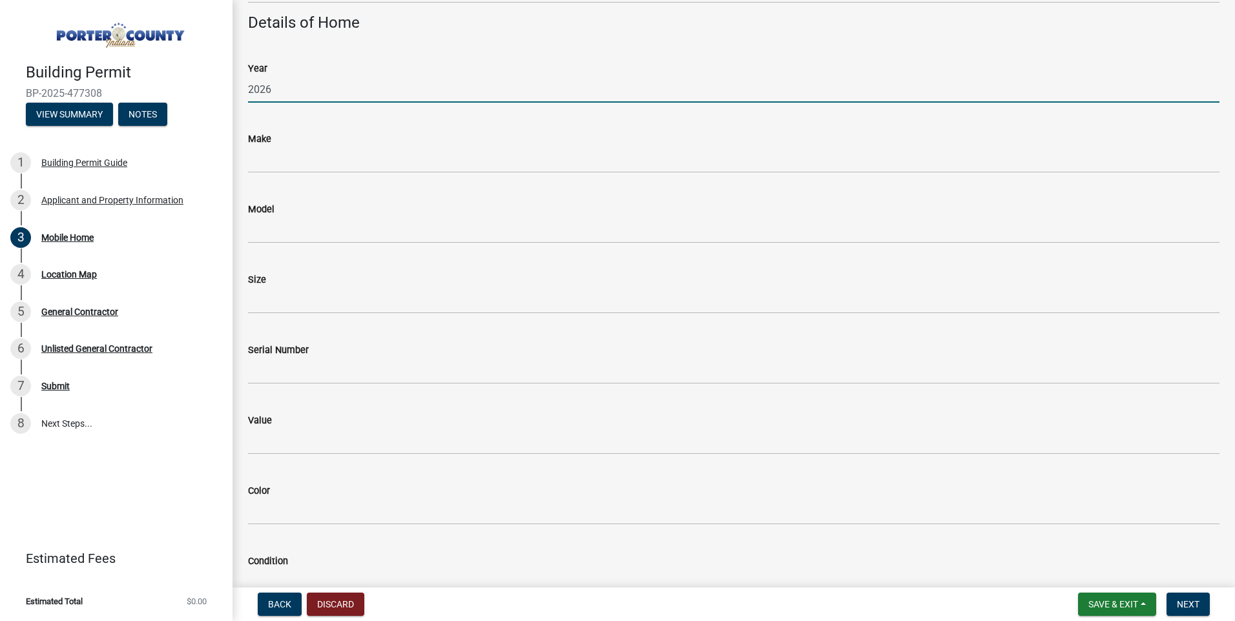
type input "2026"
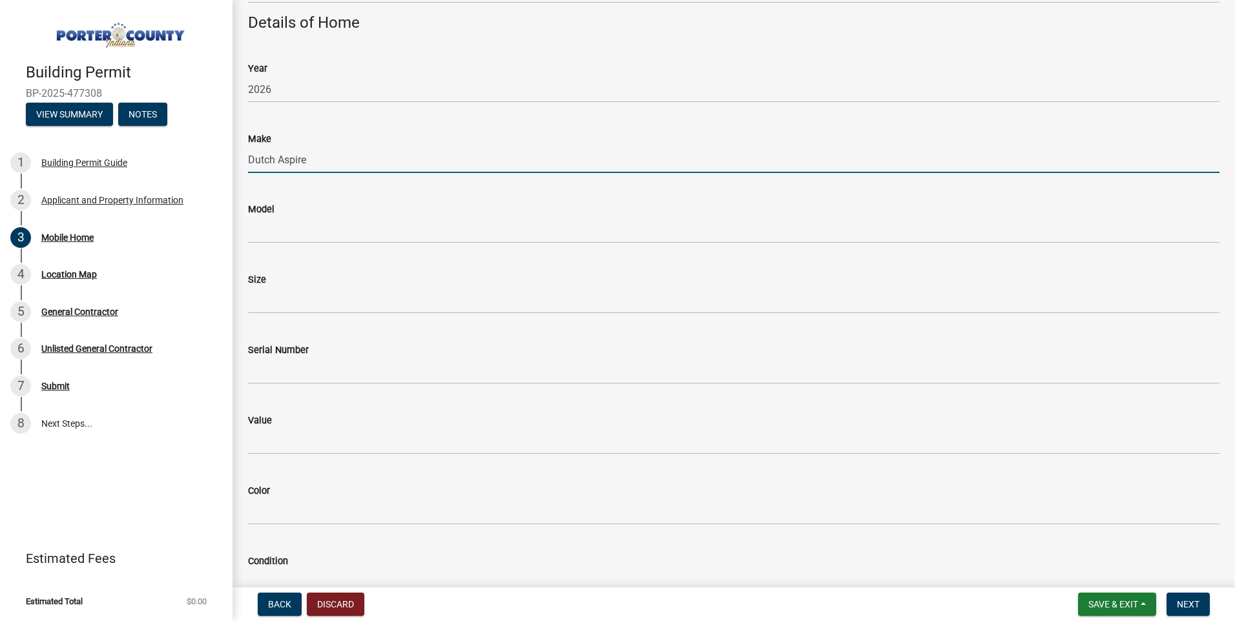
type input "Dutch Aspire"
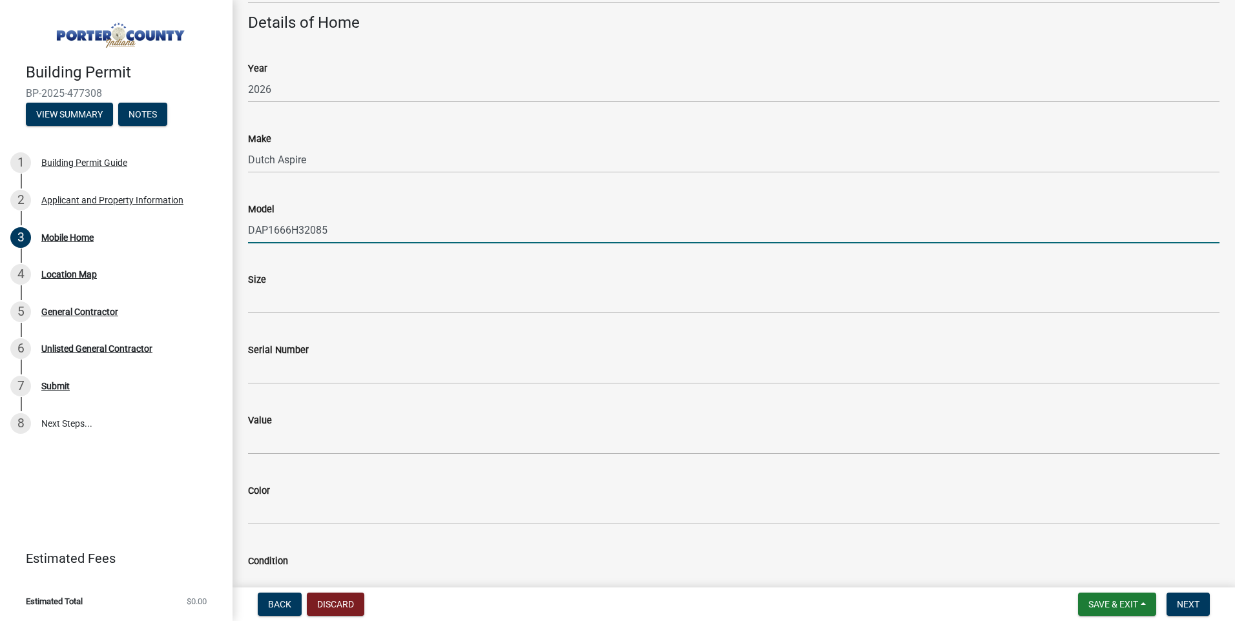
type input "DAP1666H32085"
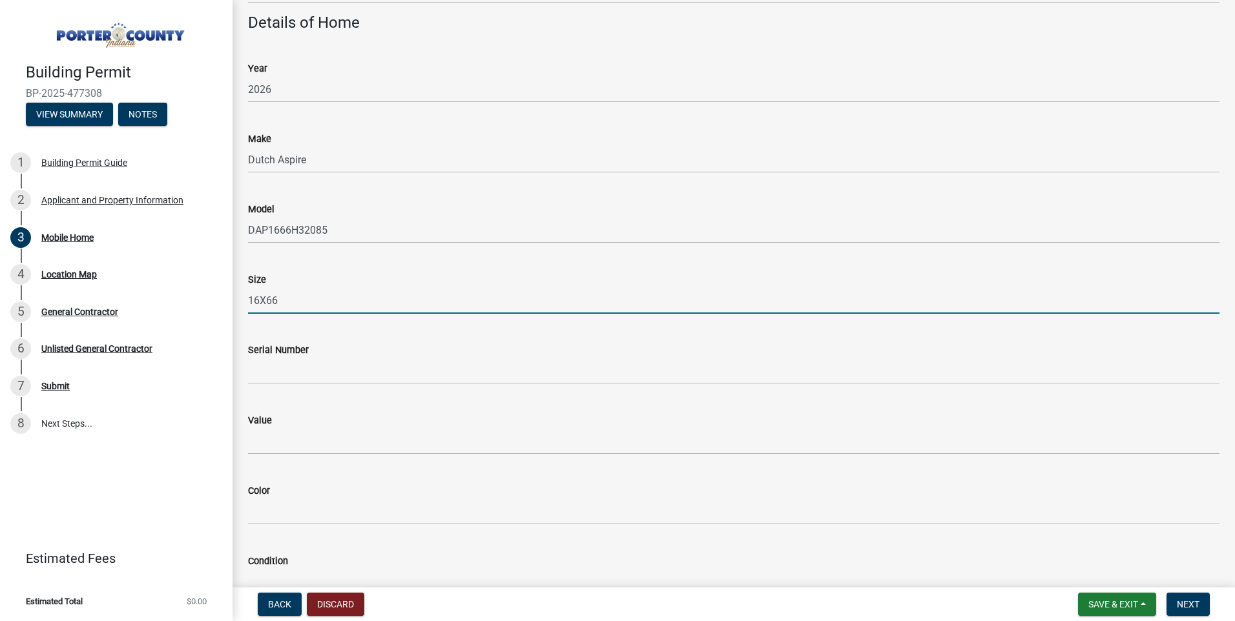
type input "16X66"
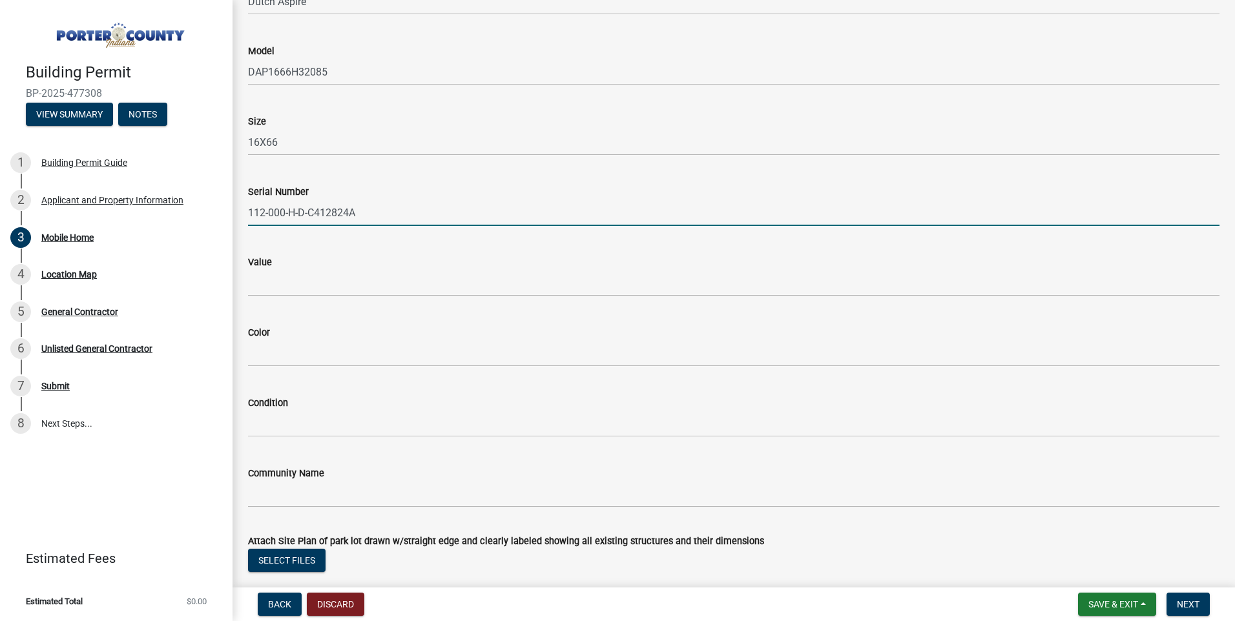
scroll to position [732, 0]
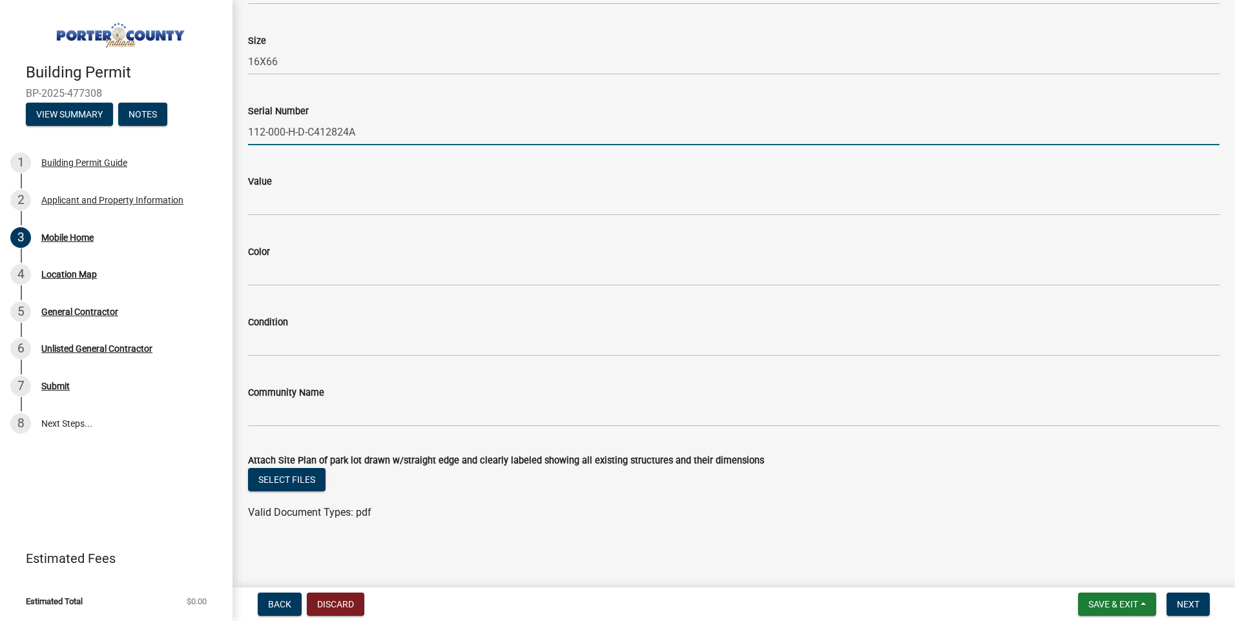
type input "112-000-H-D-C412824A"
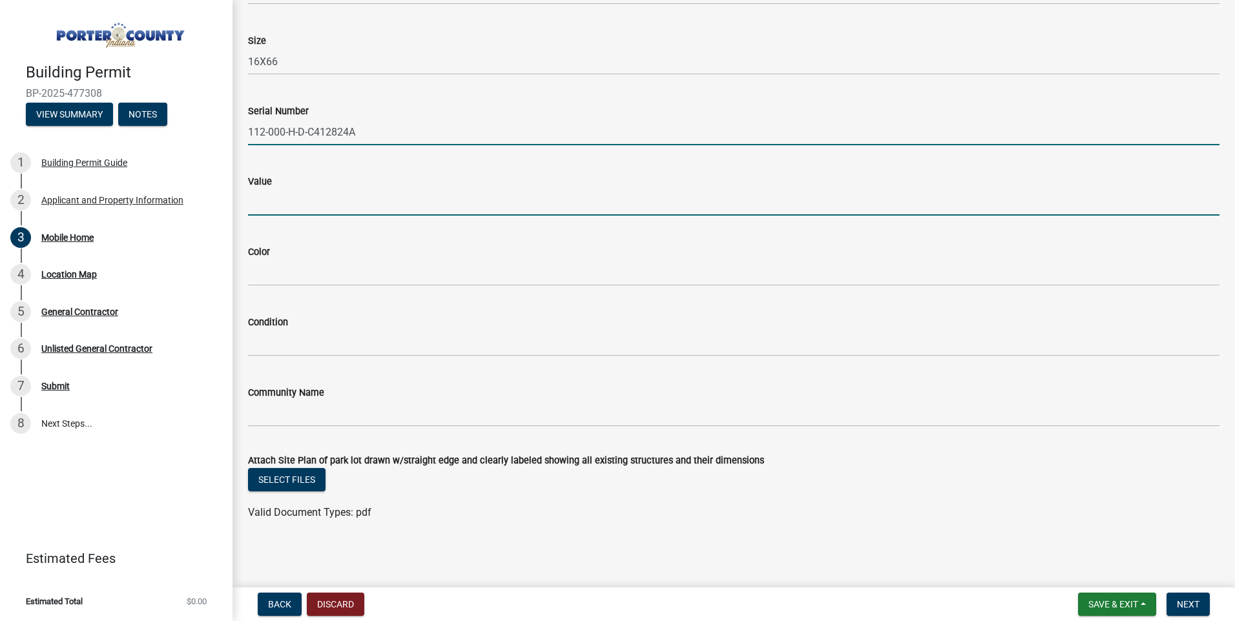
click at [295, 216] on input "Value" at bounding box center [733, 202] width 971 height 26
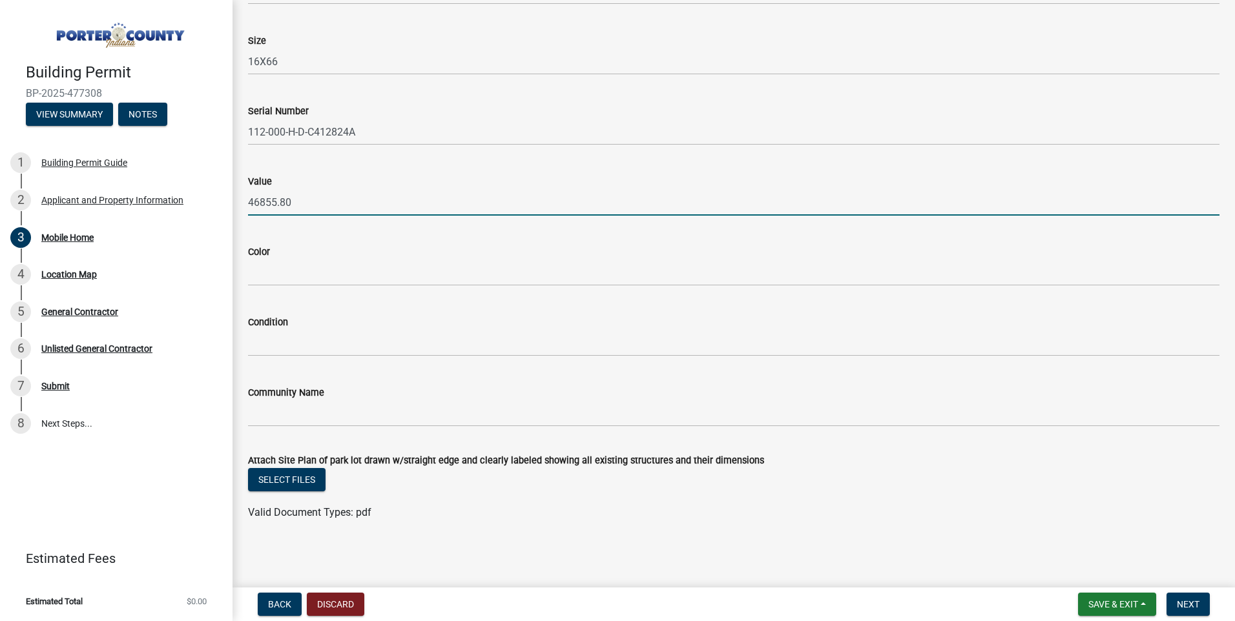
type input "46855.80"
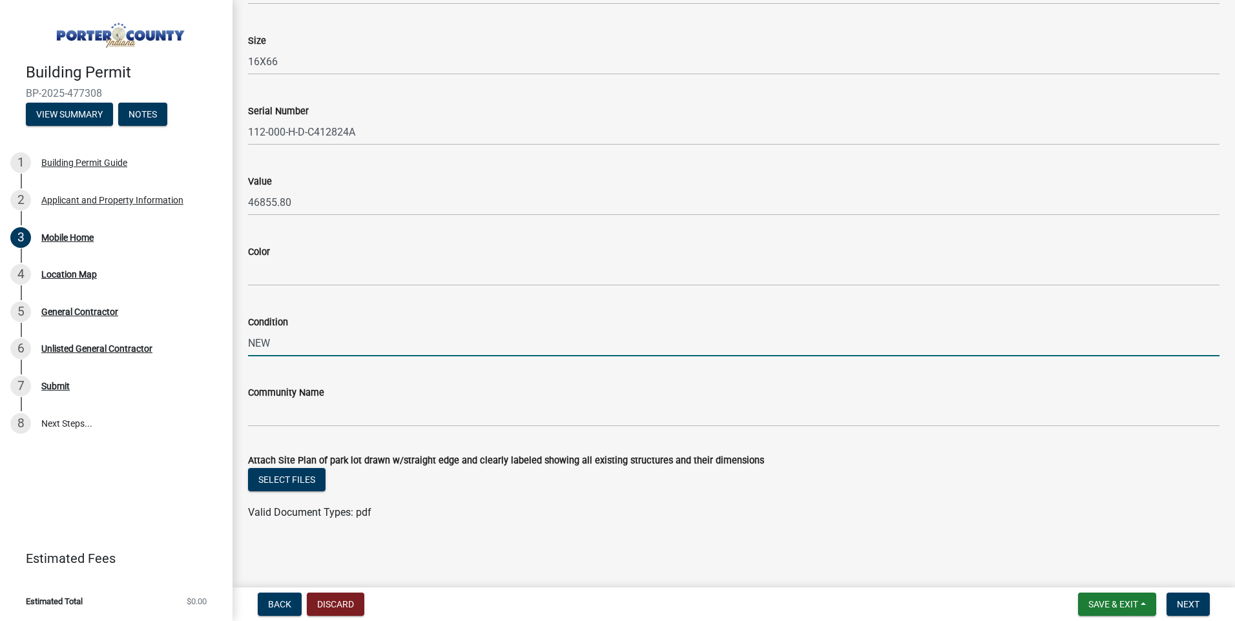
type input "NEW"
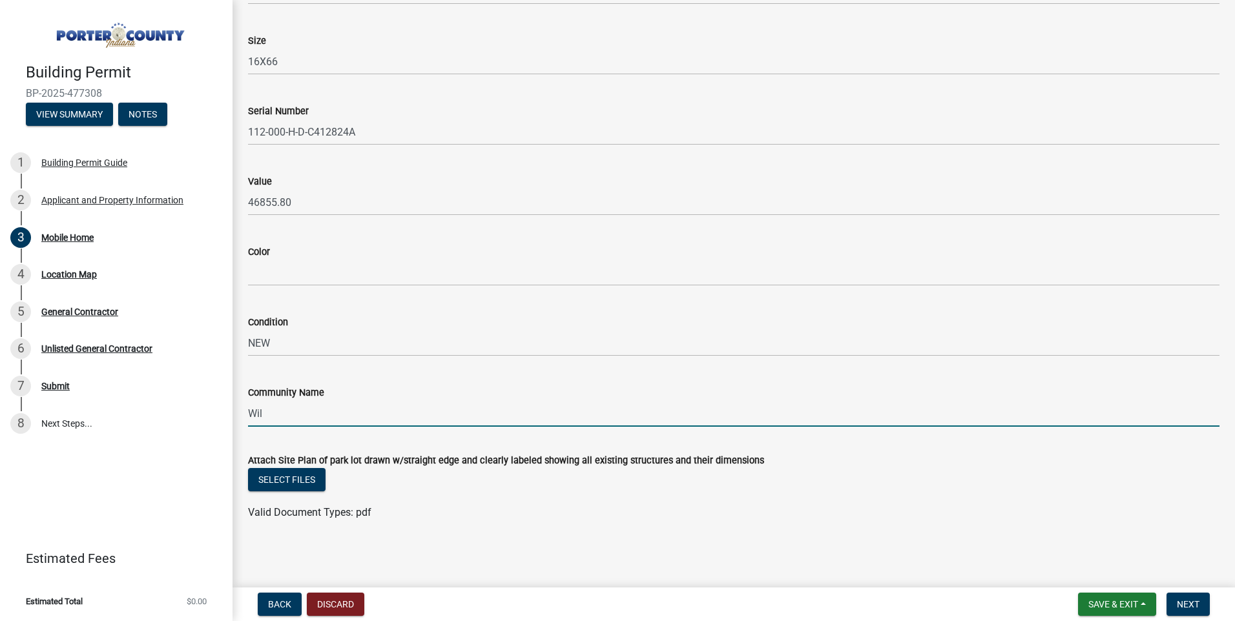
type input "Williamsburg Manor MHC LLC"
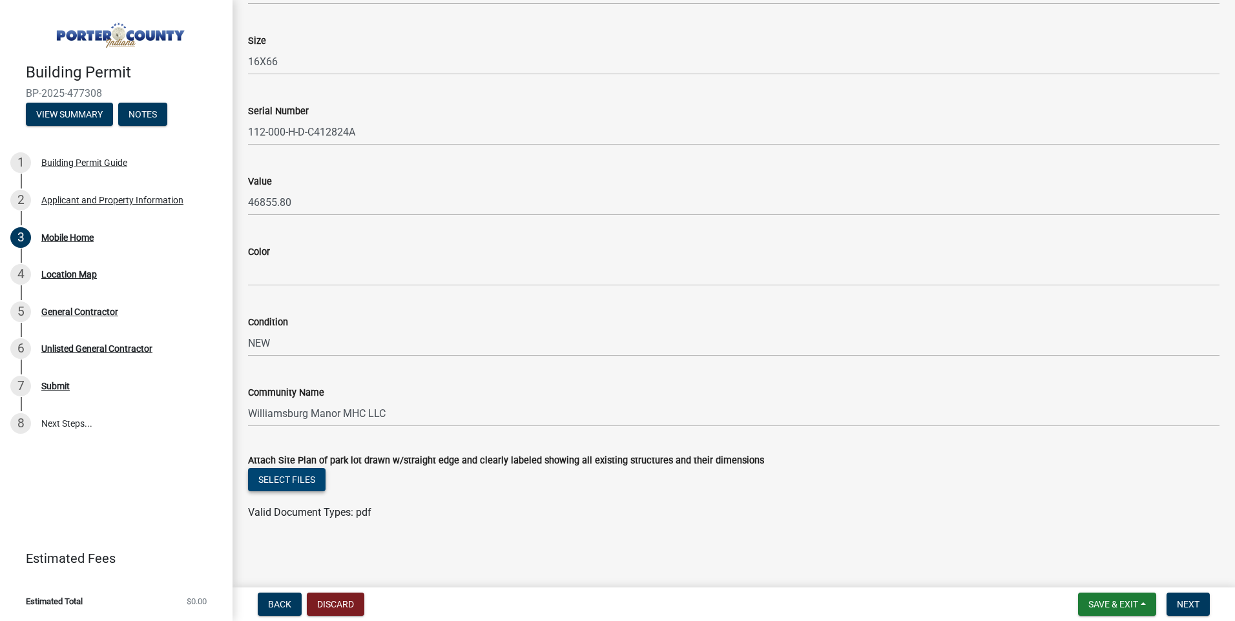
scroll to position [861, 0]
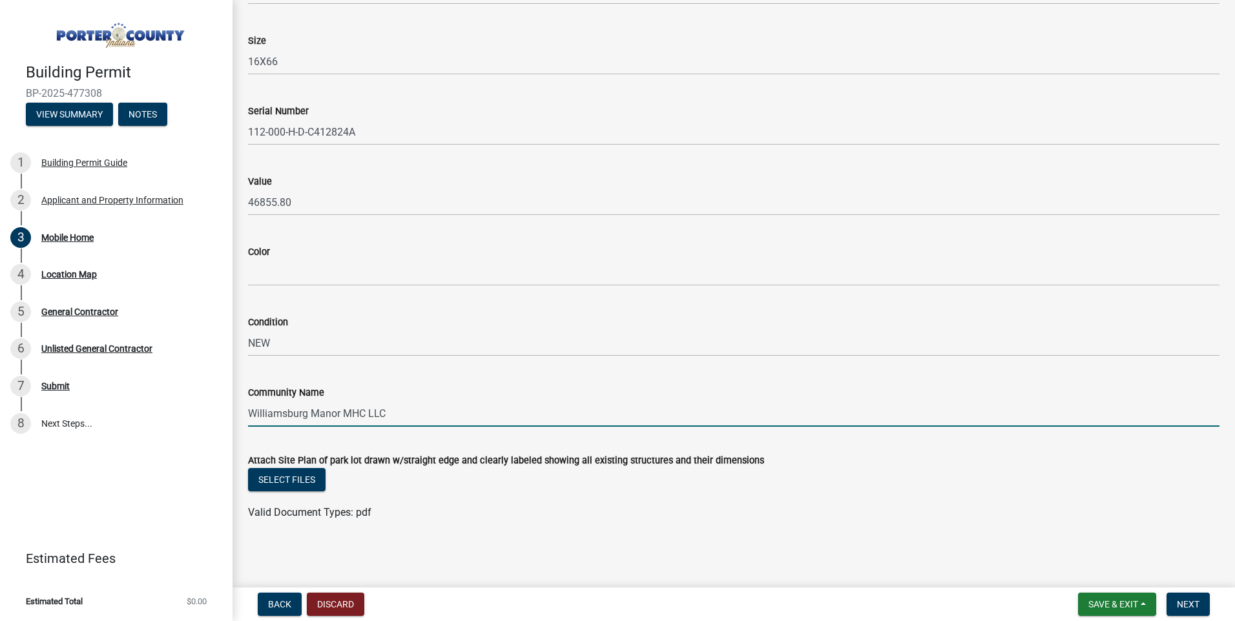
drag, startPoint x: 431, startPoint y: 380, endPoint x: 369, endPoint y: 396, distance: 63.6
click at [369, 400] on input "Williamsburg Manor MHC LLC" at bounding box center [733, 413] width 971 height 26
click at [708, 400] on input "[GEOGRAPHIC_DATA]" at bounding box center [733, 413] width 971 height 26
type input "[GEOGRAPHIC_DATA]"
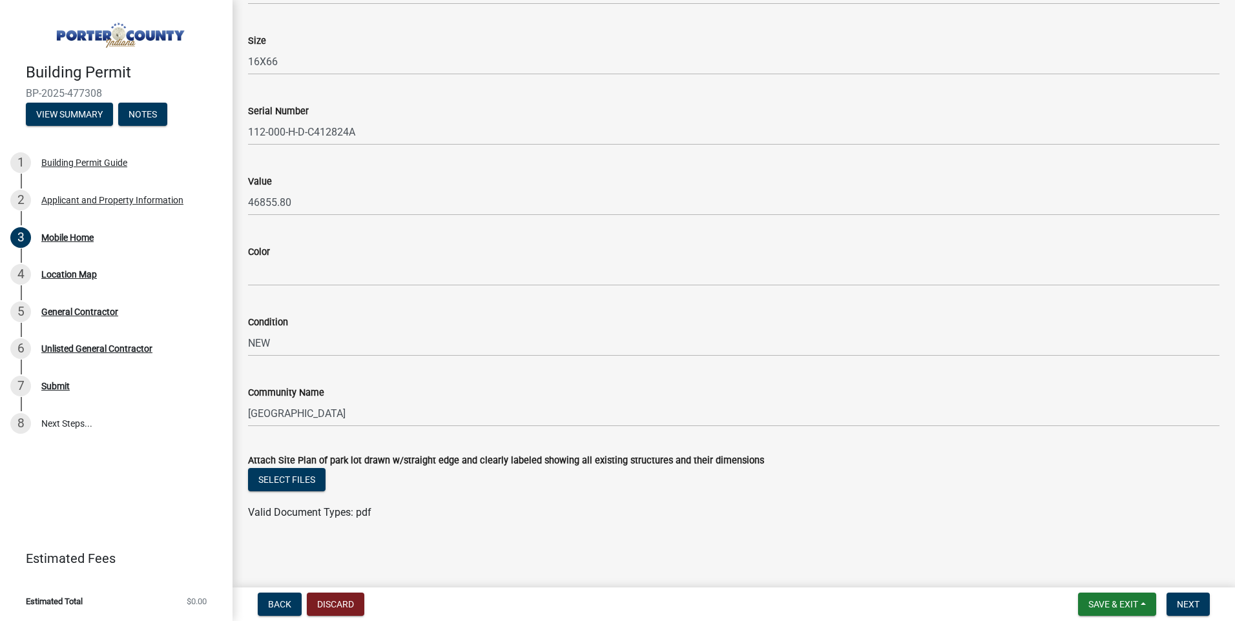
click at [595, 511] on div "Valid Document Types: pdf" at bounding box center [733, 512] width 990 height 15
click at [1176, 599] on span "Next" at bounding box center [1187, 604] width 23 height 10
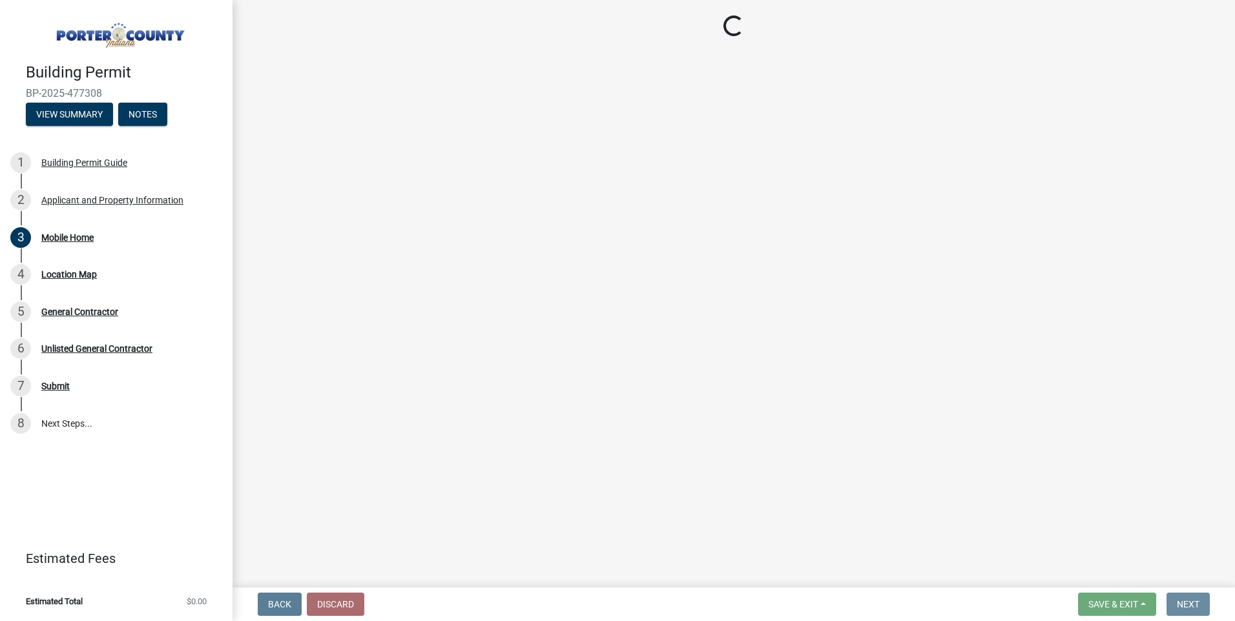
scroll to position [0, 0]
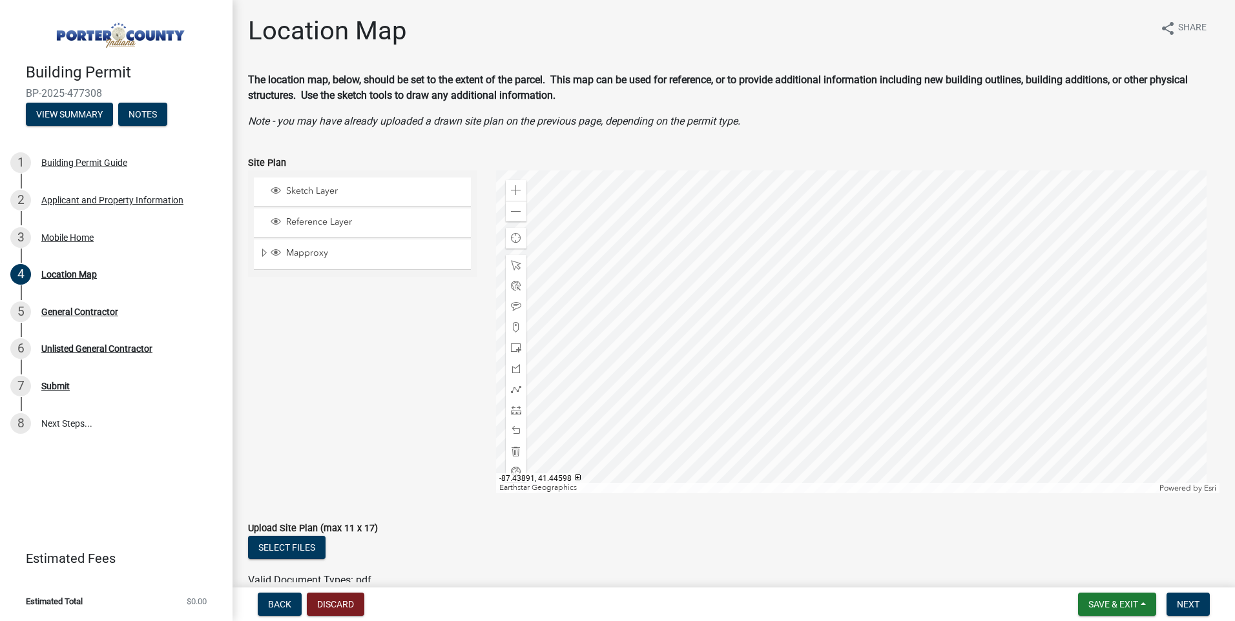
click at [638, 287] on div at bounding box center [858, 331] width 724 height 323
click at [516, 201] on div "Zoom in" at bounding box center [516, 190] width 21 height 21
click at [732, 493] on div at bounding box center [858, 331] width 724 height 323
click at [518, 196] on span at bounding box center [516, 190] width 10 height 10
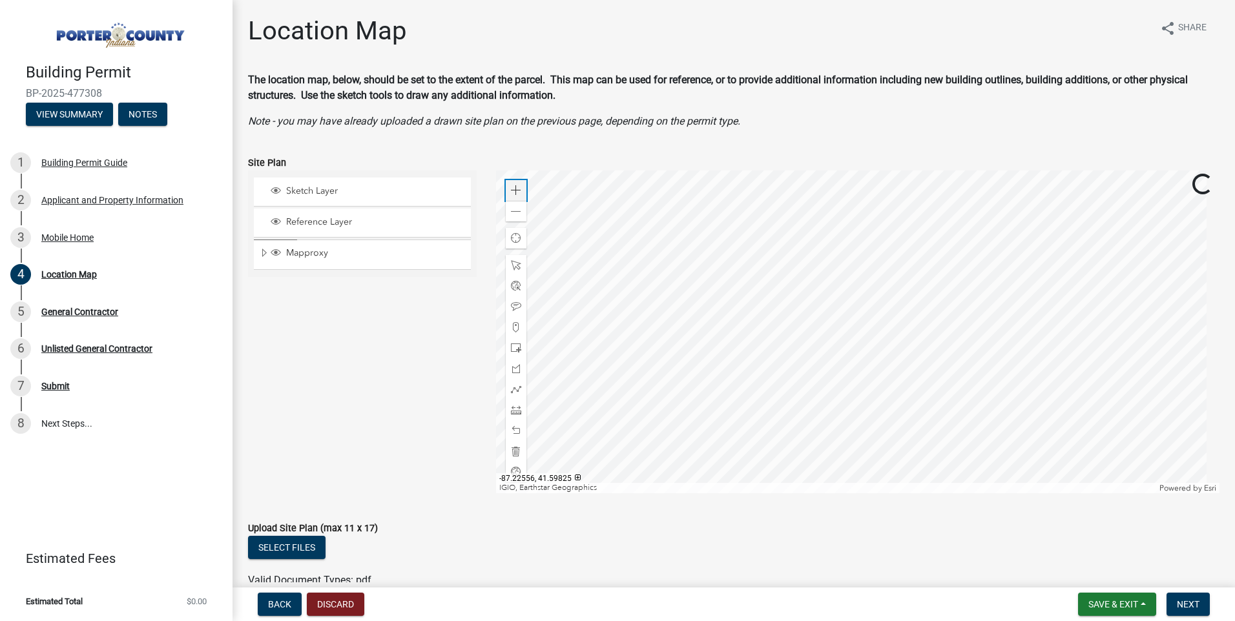
click at [518, 196] on span at bounding box center [516, 190] width 10 height 10
click at [1112, 493] on div at bounding box center [858, 331] width 724 height 323
click at [516, 217] on span at bounding box center [516, 212] width 10 height 10
click at [788, 233] on div at bounding box center [858, 331] width 724 height 323
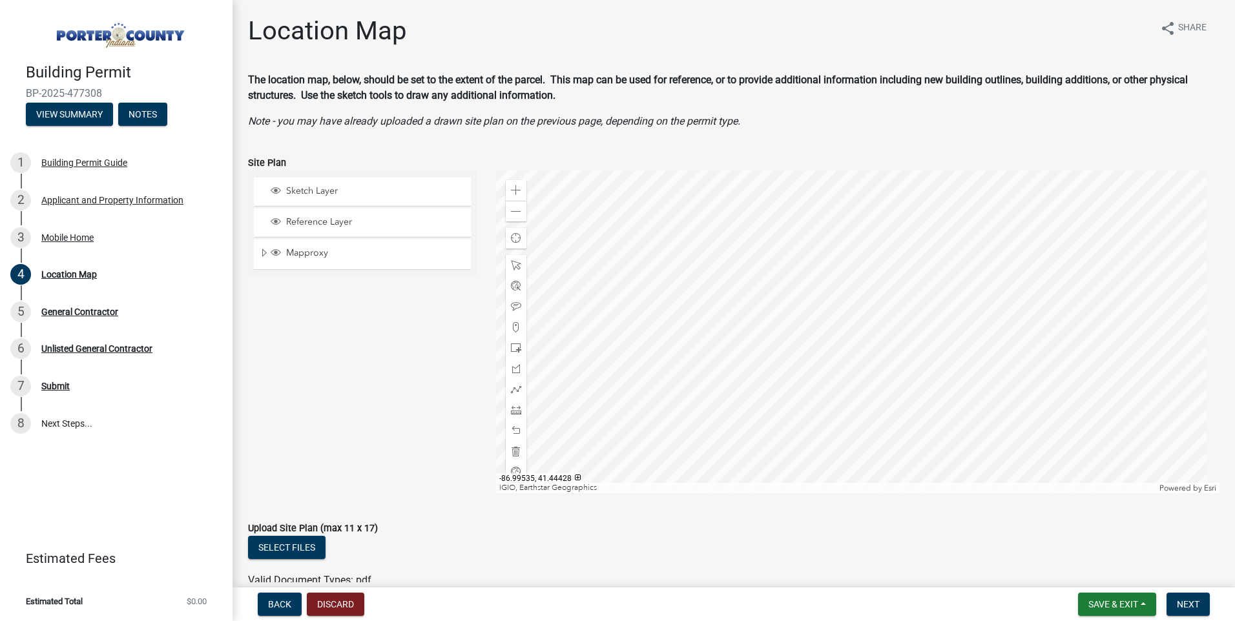
click at [723, 354] on div at bounding box center [858, 331] width 724 height 323
click at [513, 196] on span at bounding box center [516, 190] width 10 height 10
click at [511, 201] on div "Zoom in" at bounding box center [516, 190] width 21 height 21
click at [856, 336] on div at bounding box center [858, 331] width 724 height 323
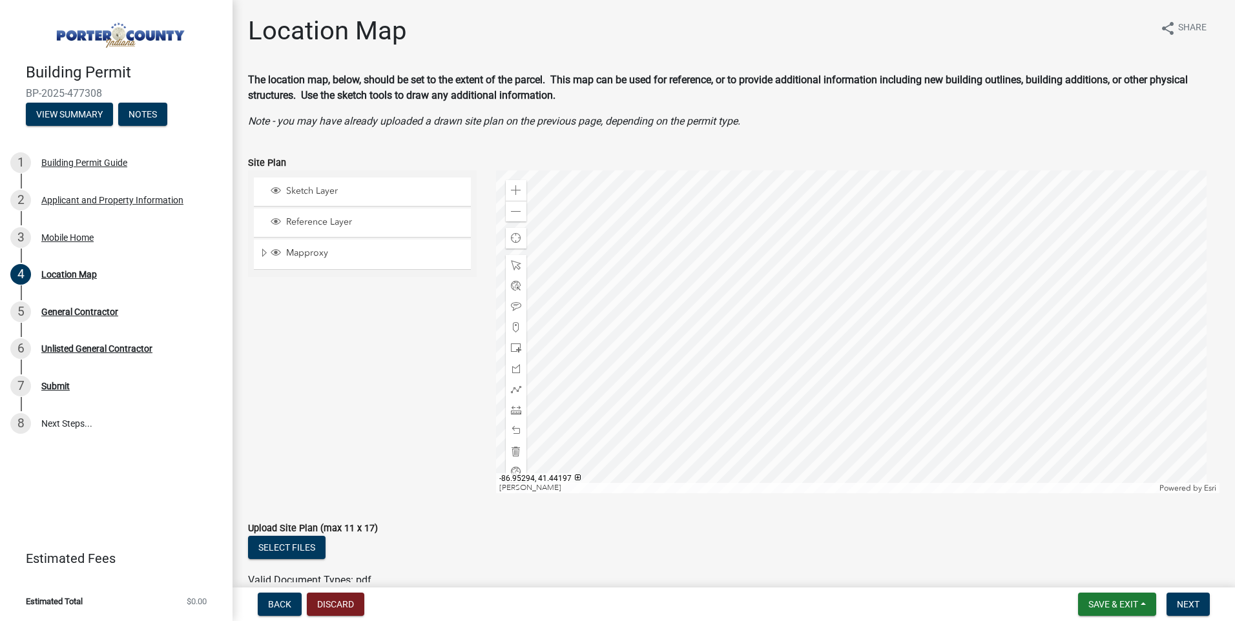
click at [1079, 458] on div at bounding box center [858, 331] width 724 height 323
click at [1144, 354] on div at bounding box center [858, 331] width 724 height 323
click at [901, 366] on div at bounding box center [858, 331] width 724 height 323
click at [509, 201] on div "Zoom in" at bounding box center [516, 190] width 21 height 21
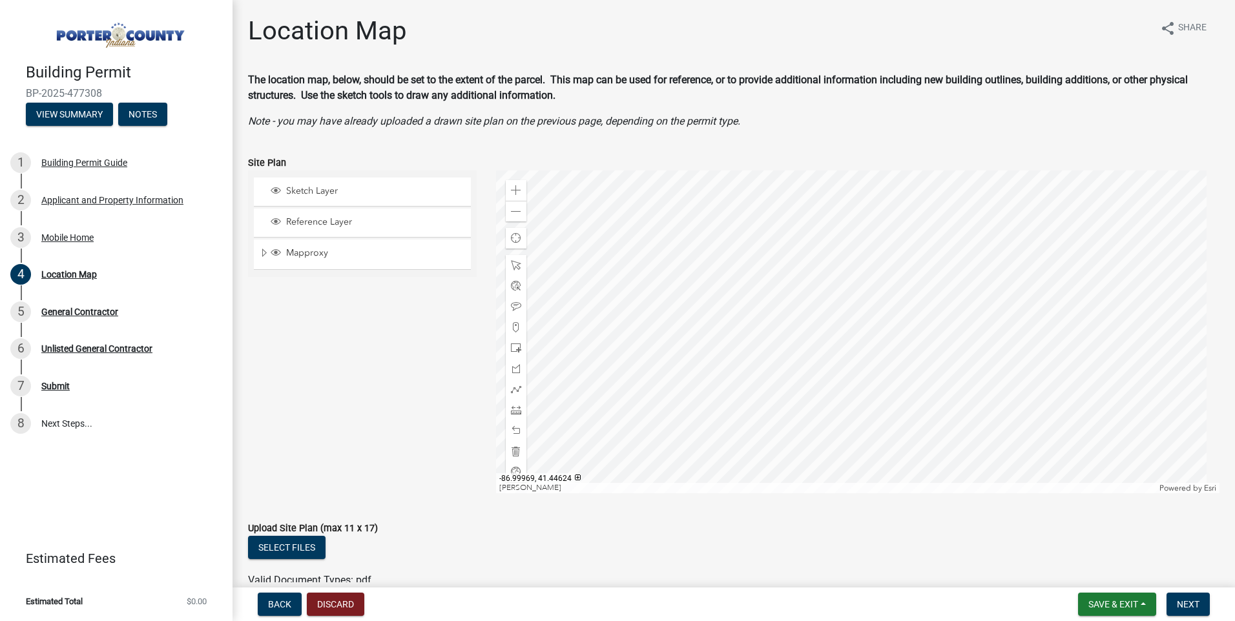
click at [864, 407] on div at bounding box center [858, 331] width 724 height 323
click at [805, 338] on div at bounding box center [858, 331] width 724 height 323
click at [805, 324] on div at bounding box center [858, 331] width 724 height 323
click at [806, 282] on div at bounding box center [858, 331] width 724 height 323
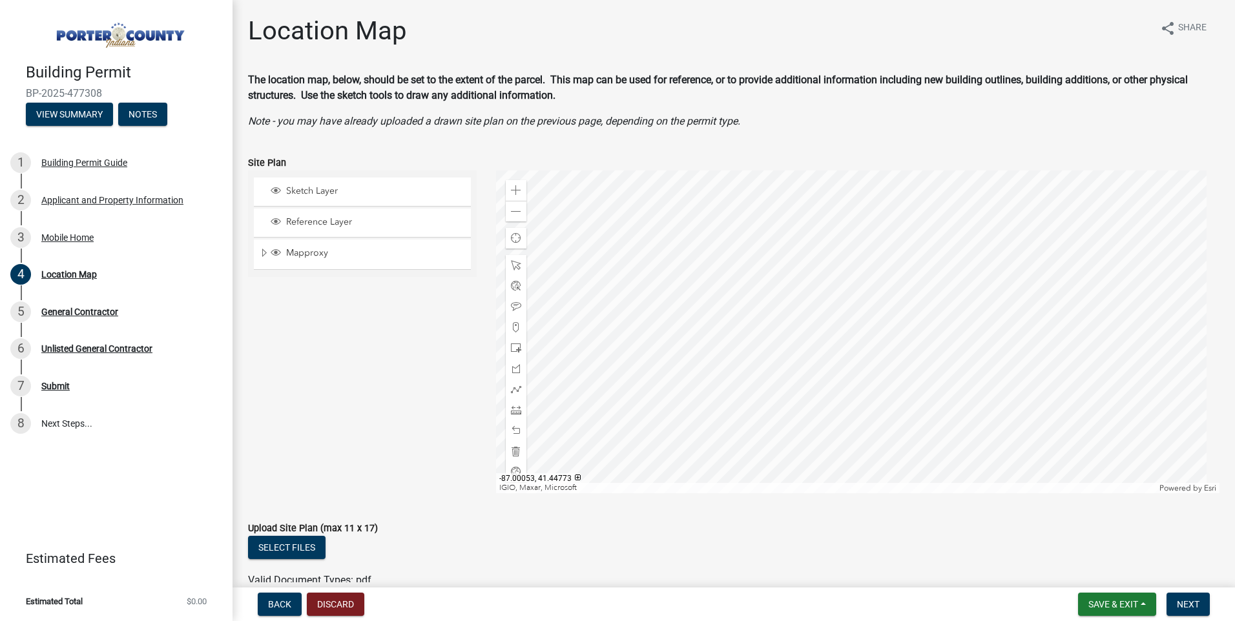
click at [856, 305] on div at bounding box center [858, 331] width 724 height 323
click at [854, 347] on div at bounding box center [858, 331] width 724 height 323
click at [1176, 599] on span "Next" at bounding box center [1187, 604] width 23 height 10
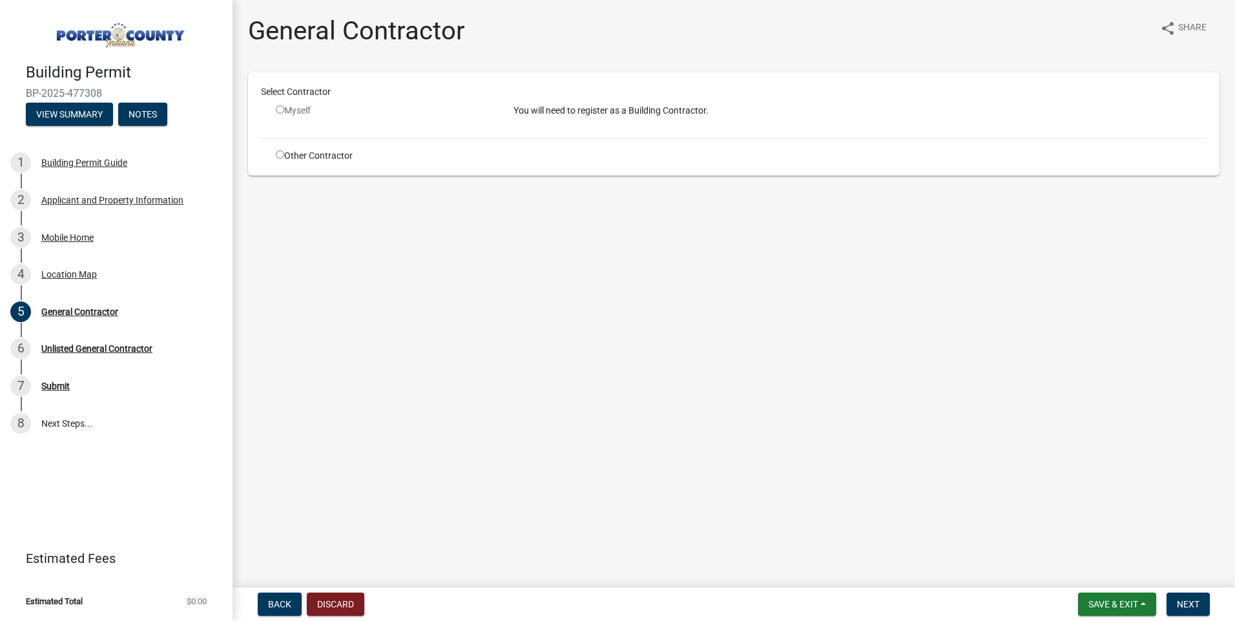
click at [284, 159] on input "radio" at bounding box center [280, 154] width 8 height 8
radio input "true"
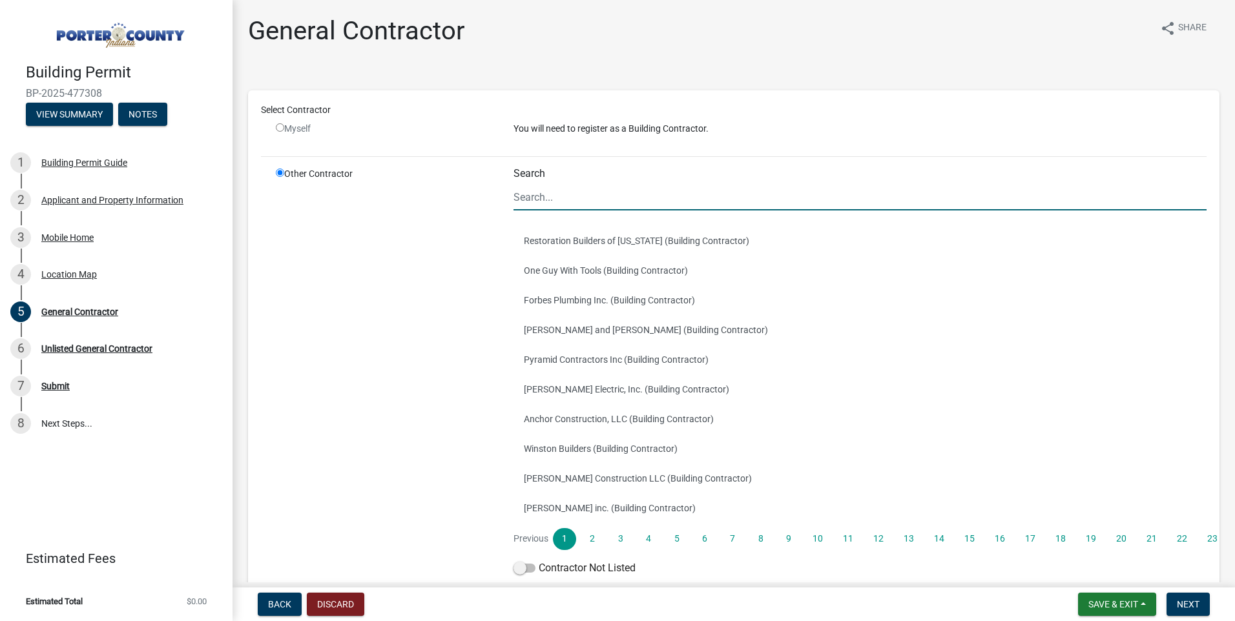
click at [774, 210] on input "Search" at bounding box center [859, 197] width 693 height 26
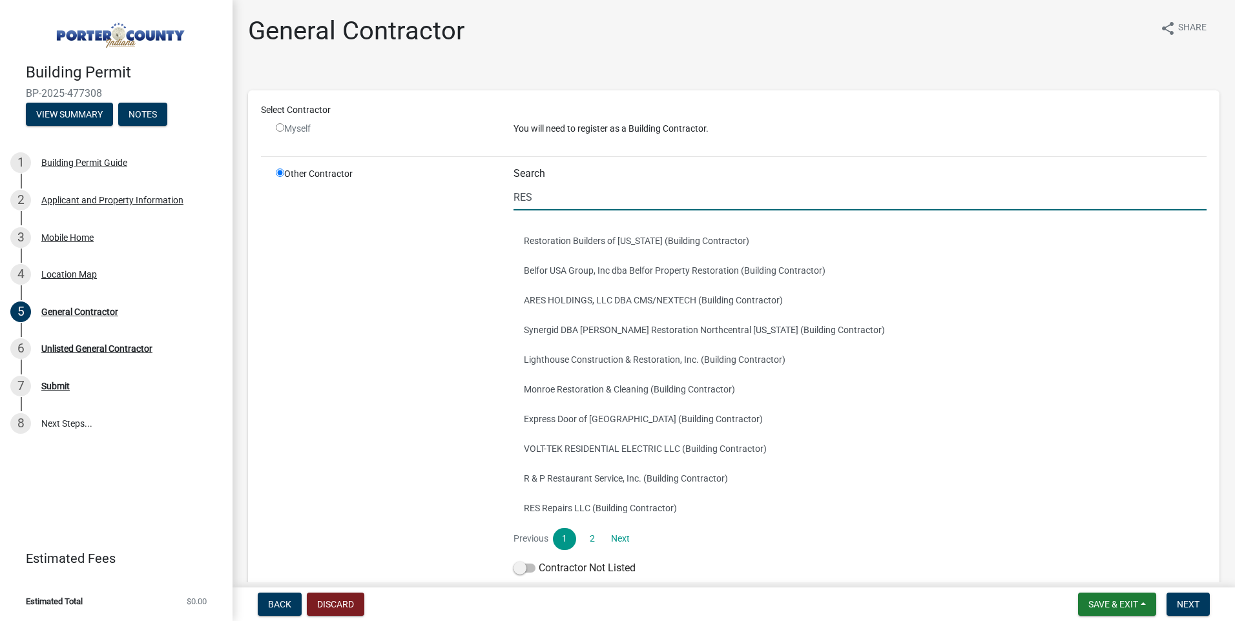
click at [375, 303] on div "Other Contractor" at bounding box center [385, 374] width 238 height 414
click at [583, 210] on input "RES" at bounding box center [859, 197] width 693 height 26
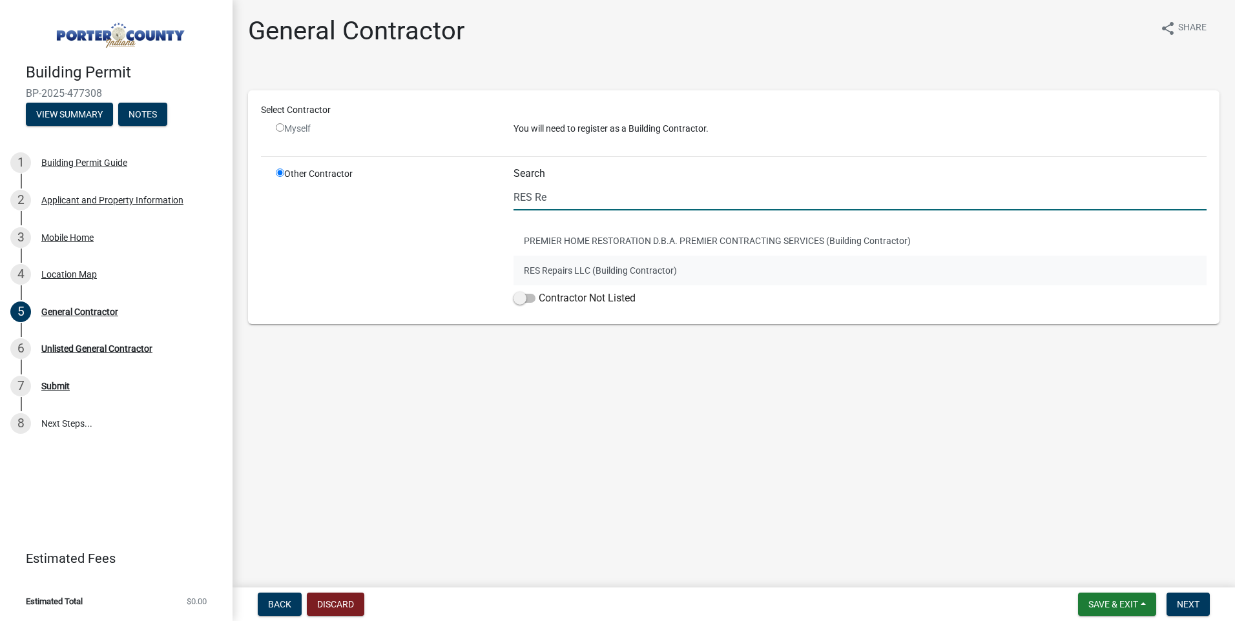
type input "RES Re"
click at [564, 285] on button "RES Repairs LLC (Building Contractor)" at bounding box center [859, 271] width 693 height 30
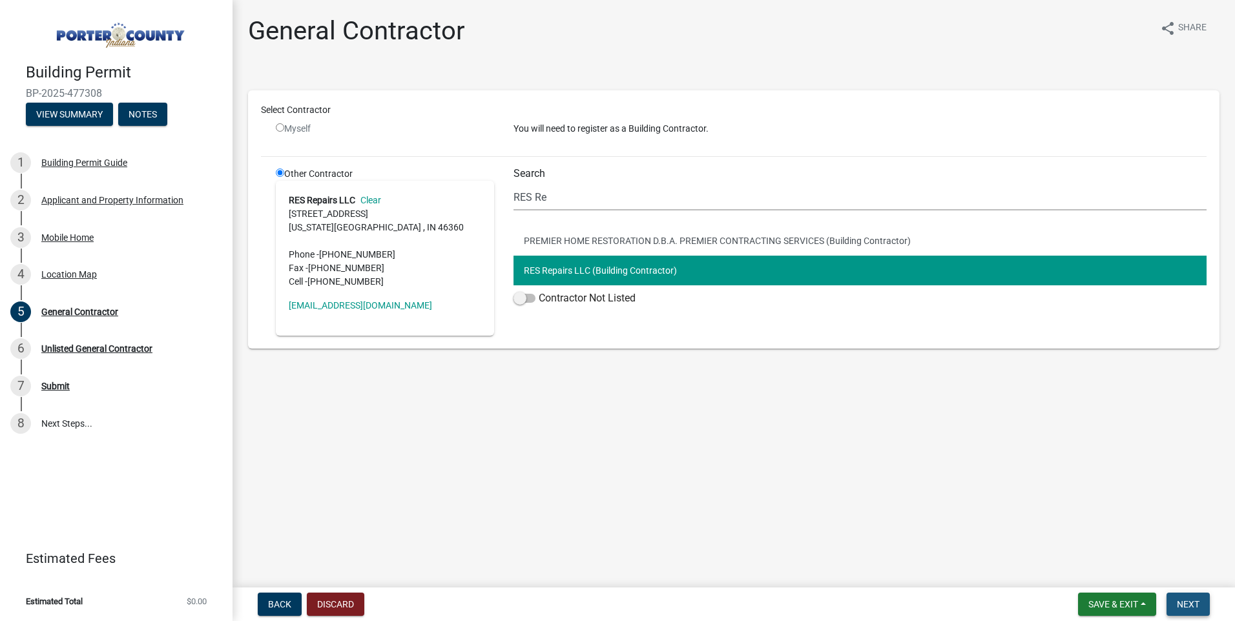
click at [1167, 593] on button "Next" at bounding box center [1187, 604] width 43 height 23
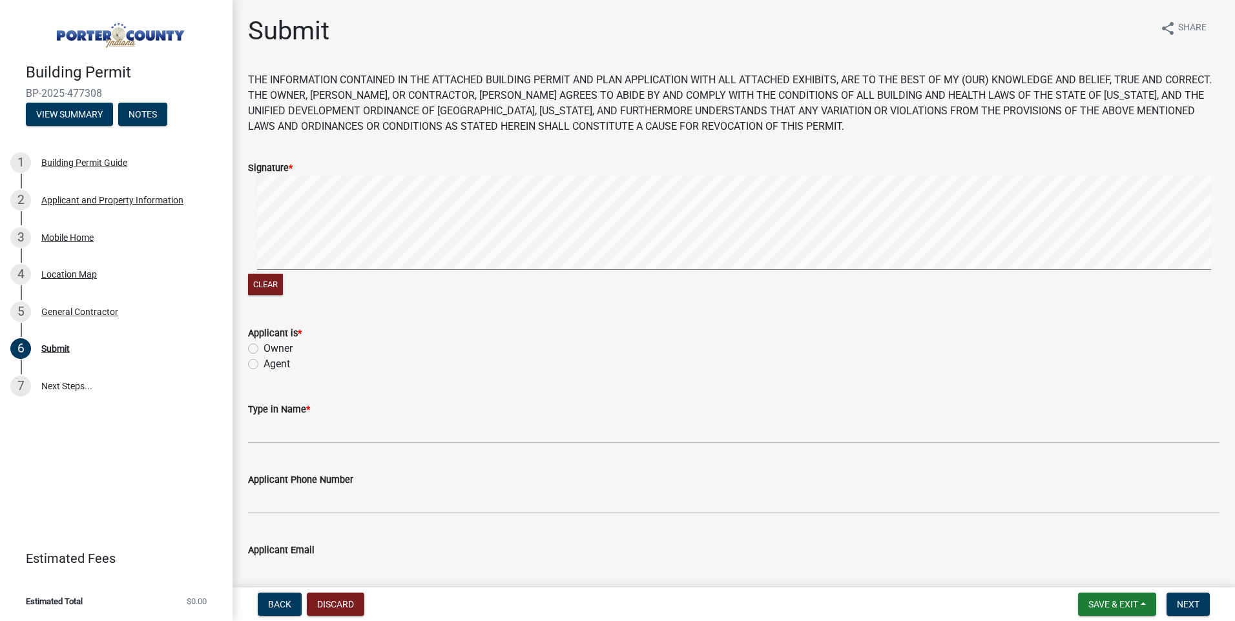
click at [263, 372] on label "Agent" at bounding box center [276, 363] width 26 height 15
click at [263, 365] on input "Agent" at bounding box center [267, 360] width 8 height 8
radio input "true"
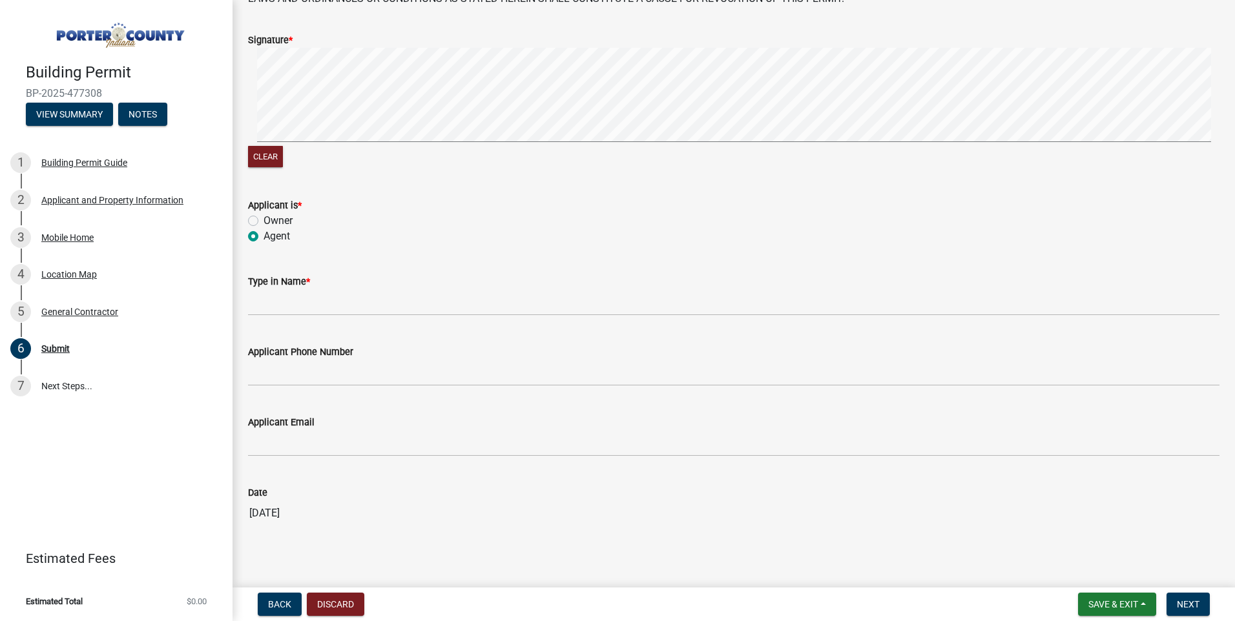
scroll to position [129, 0]
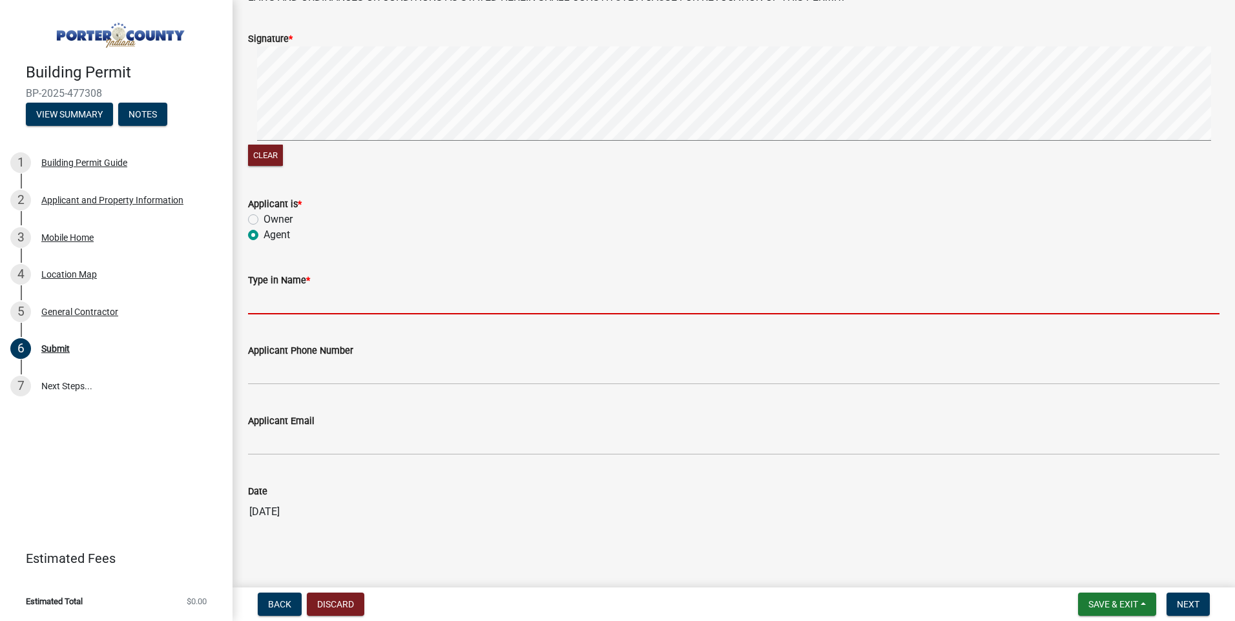
click at [336, 314] on input "Type in Name *" at bounding box center [733, 301] width 971 height 26
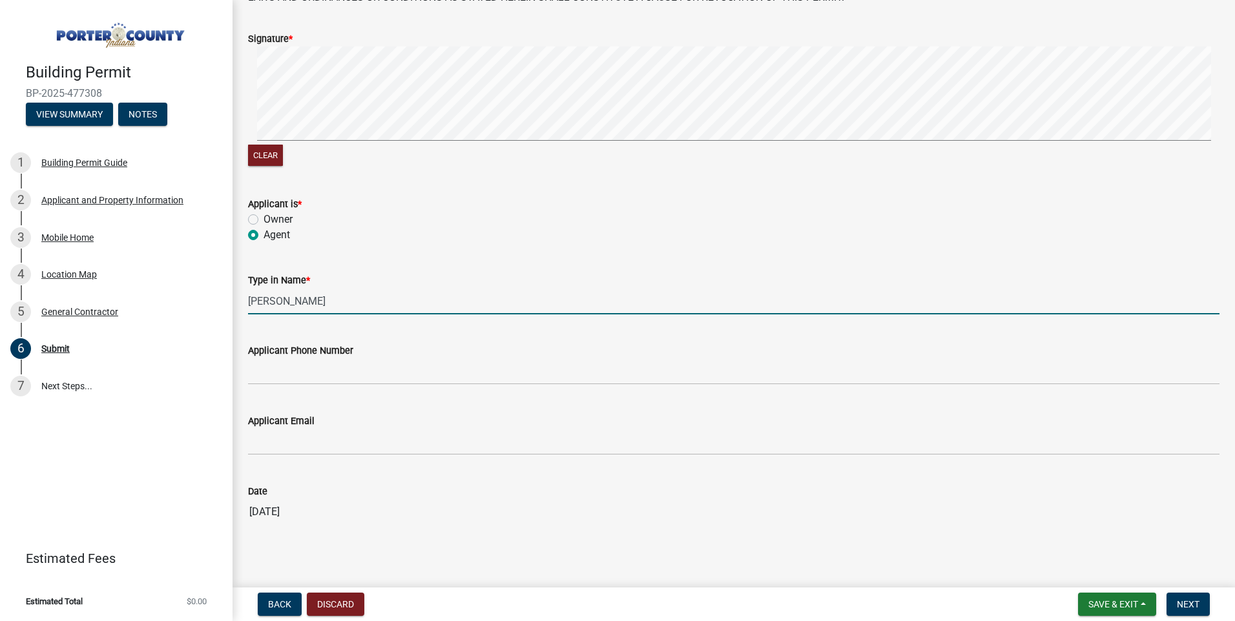
type input "[PERSON_NAME]"
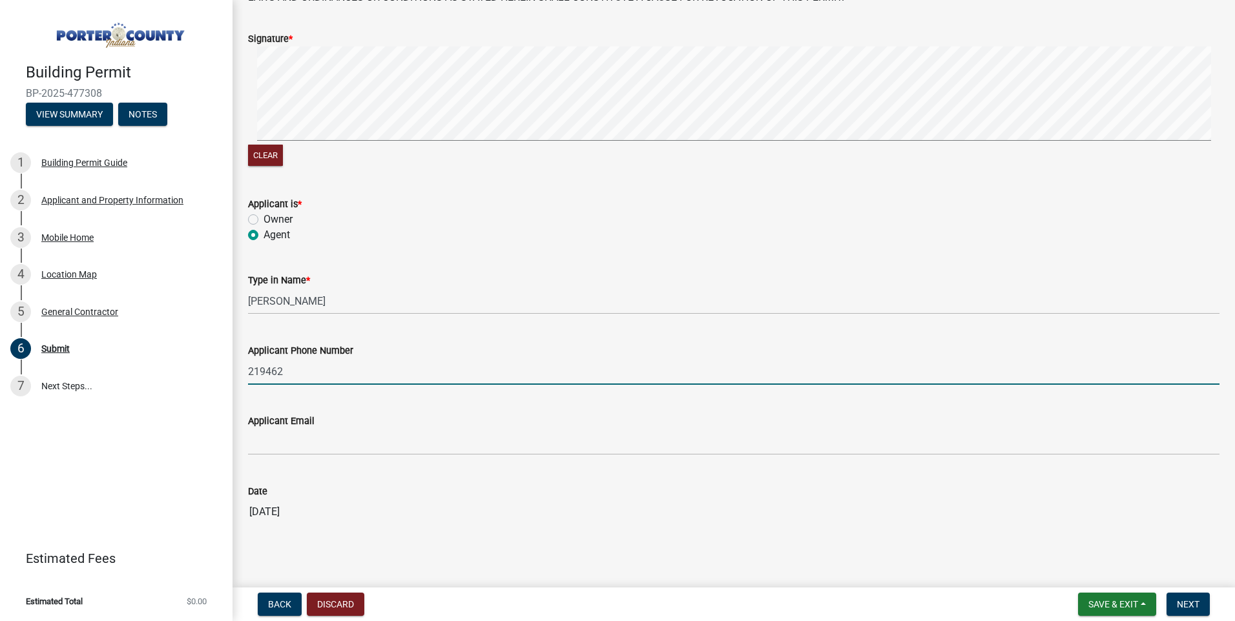
type input "2194627001"
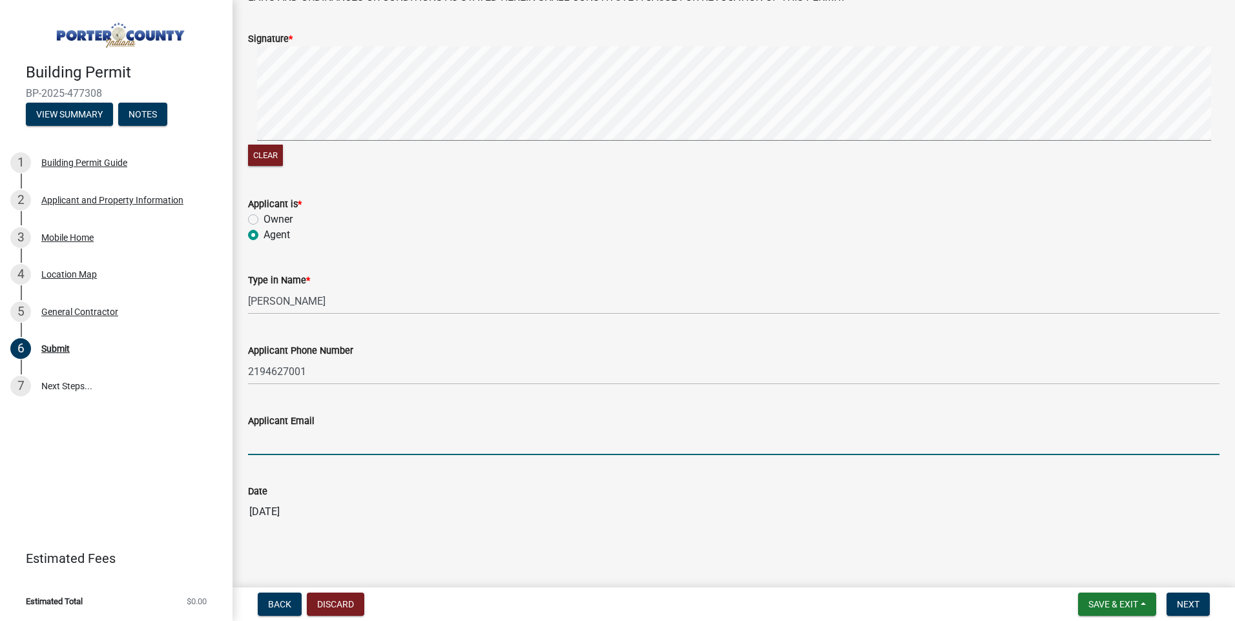
scroll to position [141, 0]
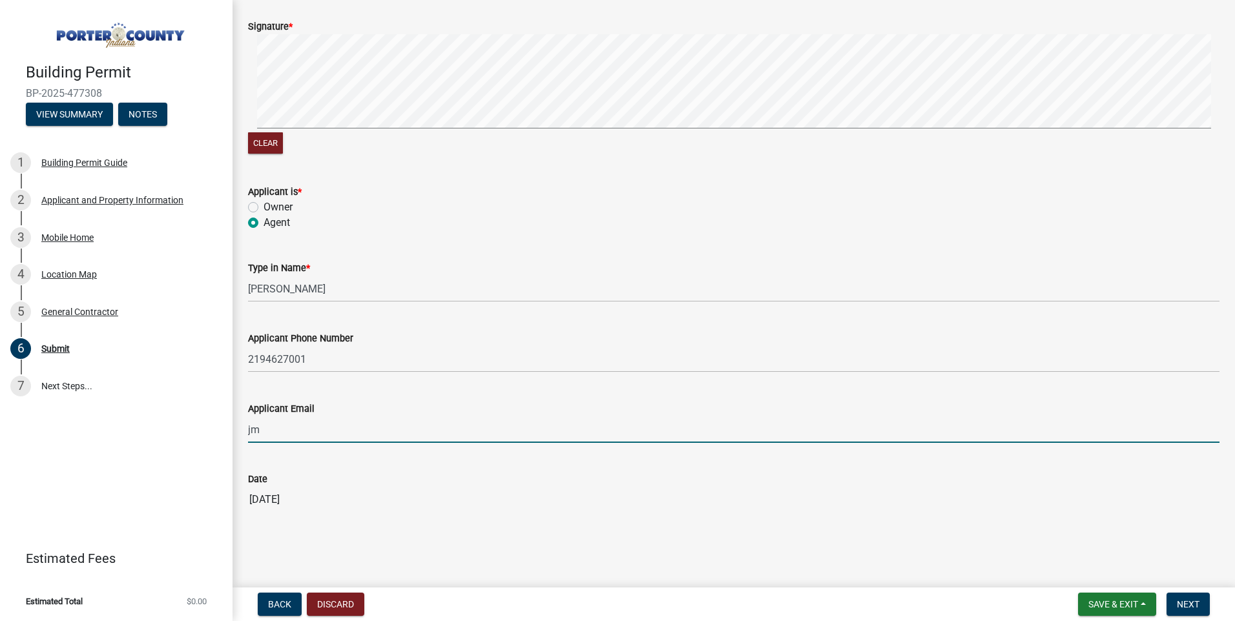
type input "[EMAIL_ADDRESS][DOMAIN_NAME]"
click at [1102, 600] on span "Save & Exit" at bounding box center [1113, 604] width 50 height 10
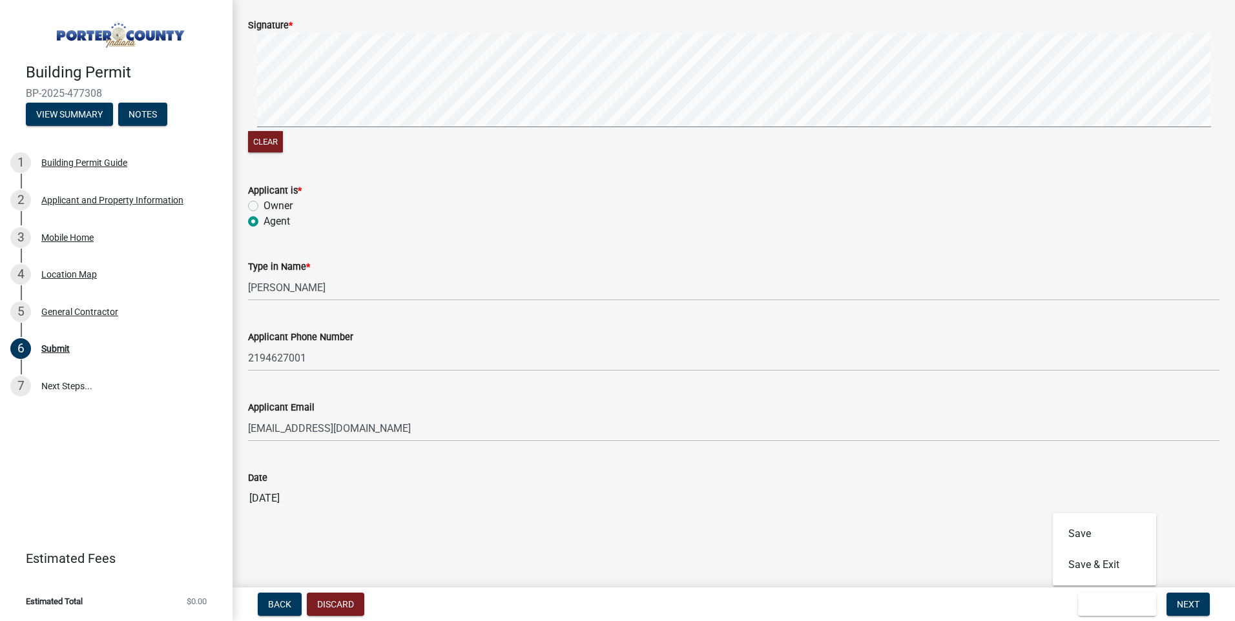
click at [861, 607] on div "Back Discard Save & Exit Save Save & Exit Next" at bounding box center [733, 604] width 981 height 23
click at [1187, 599] on span "Next" at bounding box center [1187, 604] width 23 height 10
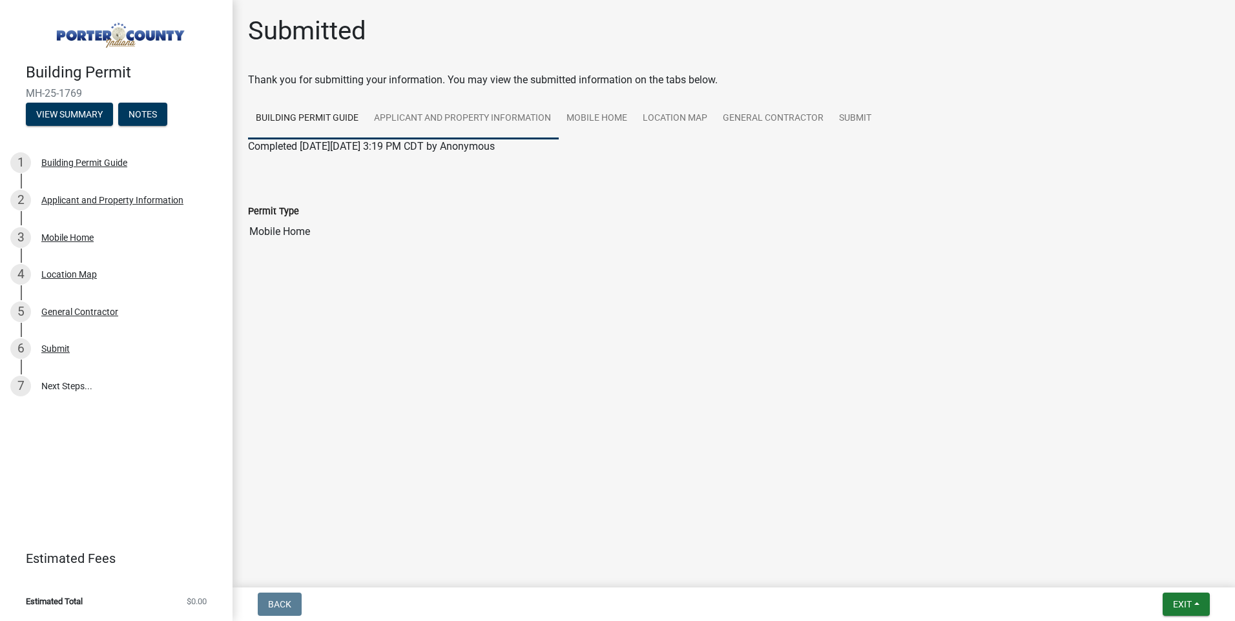
click at [467, 139] on link "Applicant and Property Information" at bounding box center [462, 118] width 192 height 41
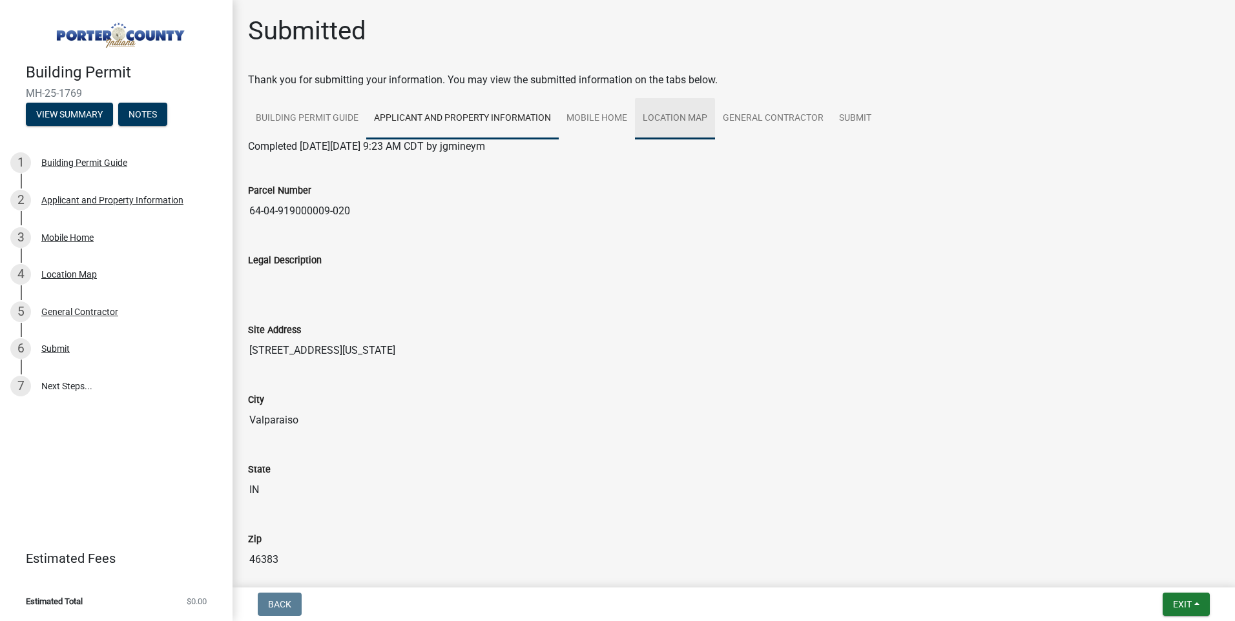
click at [715, 138] on link "Location Map" at bounding box center [675, 118] width 80 height 41
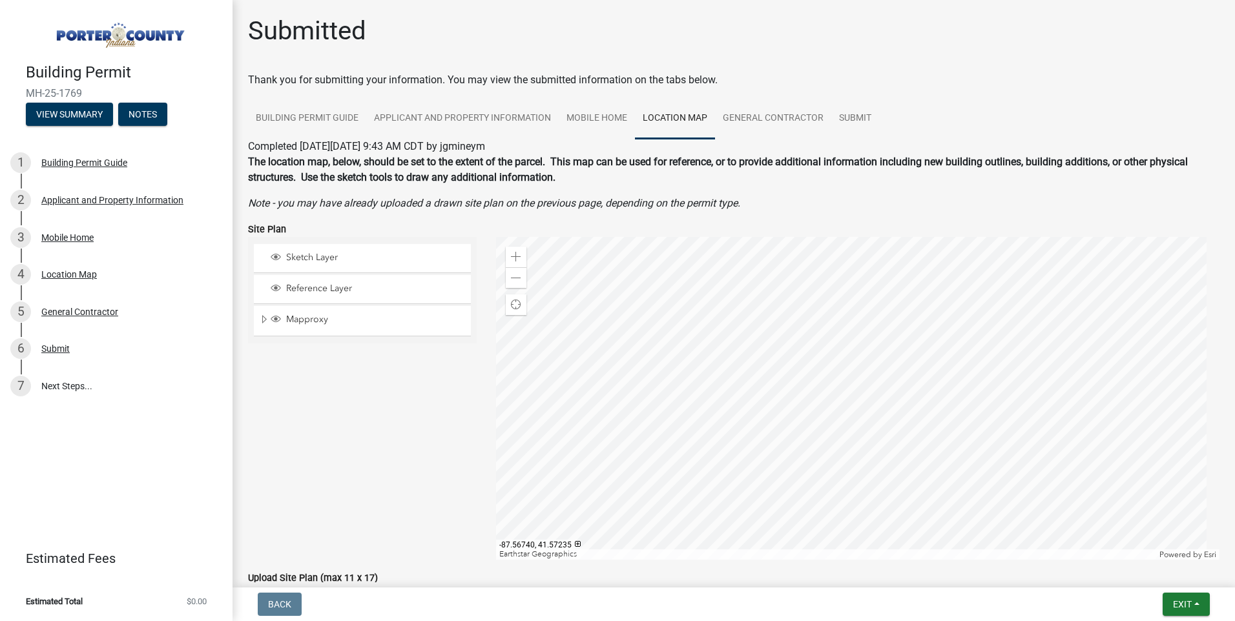
click at [688, 411] on div at bounding box center [858, 398] width 724 height 323
drag, startPoint x: 381, startPoint y: 449, endPoint x: 358, endPoint y: 380, distance: 72.9
click at [353, 390] on div "Sketch Layer Reference Layer Mapproxy Parcel Parcel Numbers Corporate Limits Se…" at bounding box center [362, 398] width 248 height 323
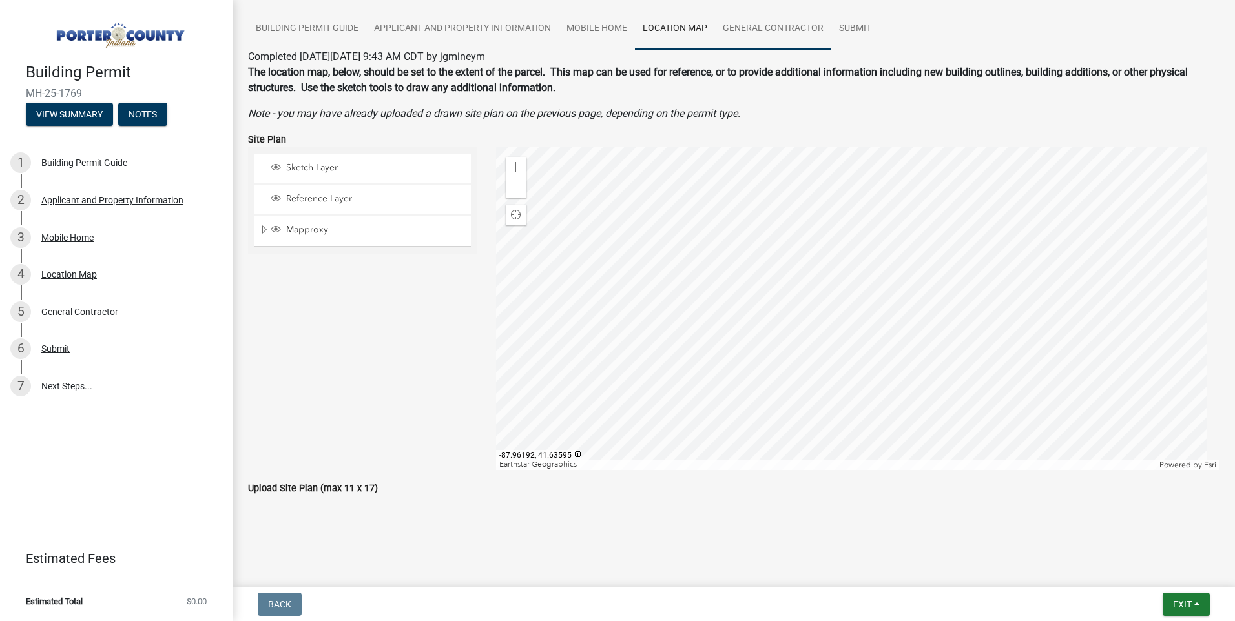
scroll to position [129, 0]
click at [861, 318] on div at bounding box center [858, 308] width 724 height 323
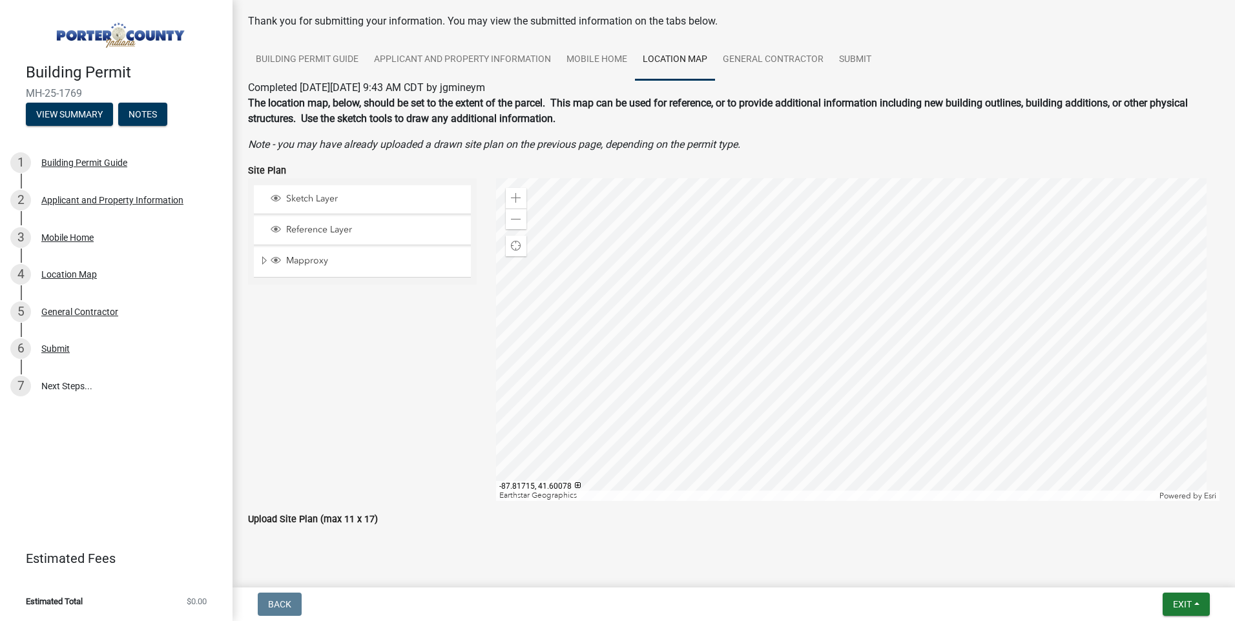
scroll to position [0, 0]
